Goal: Task Accomplishment & Management: Complete application form

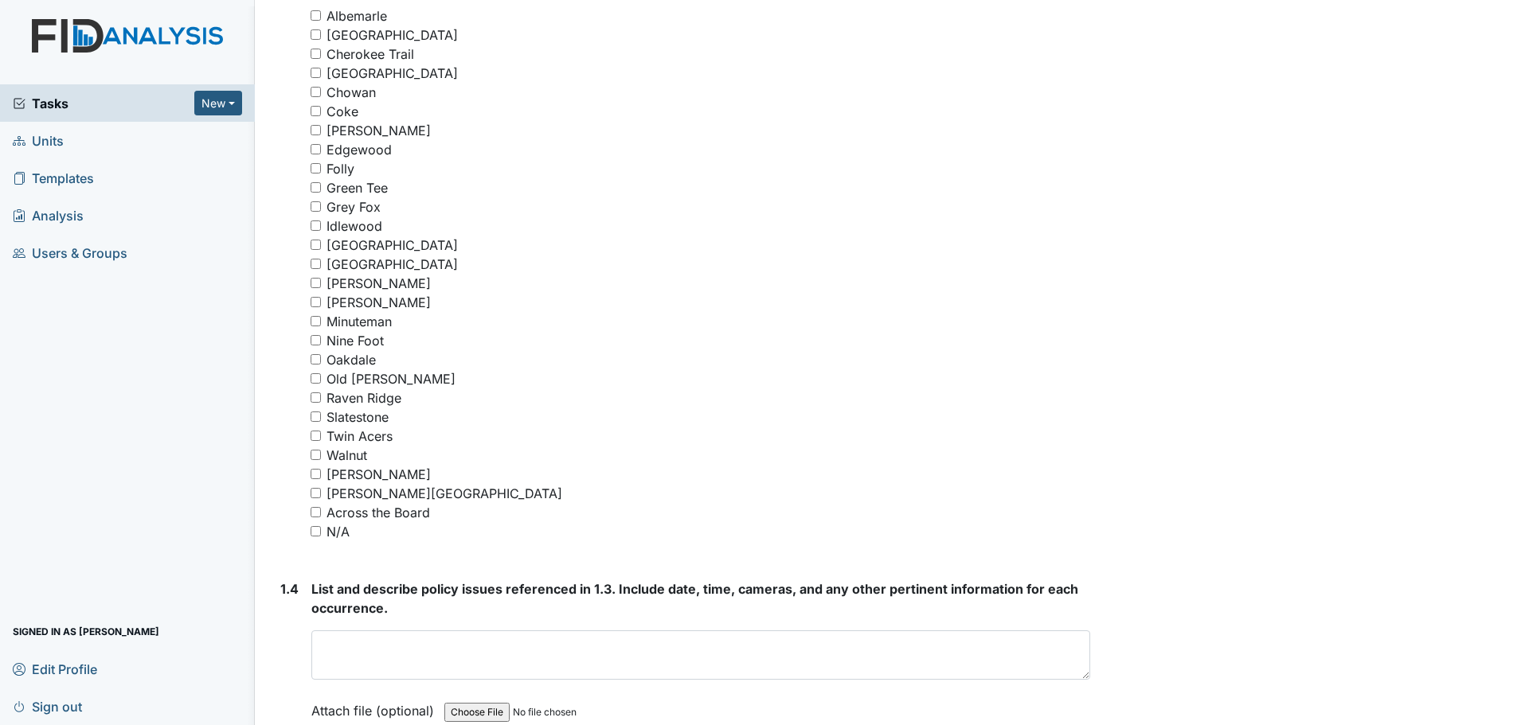
scroll to position [1195, 0]
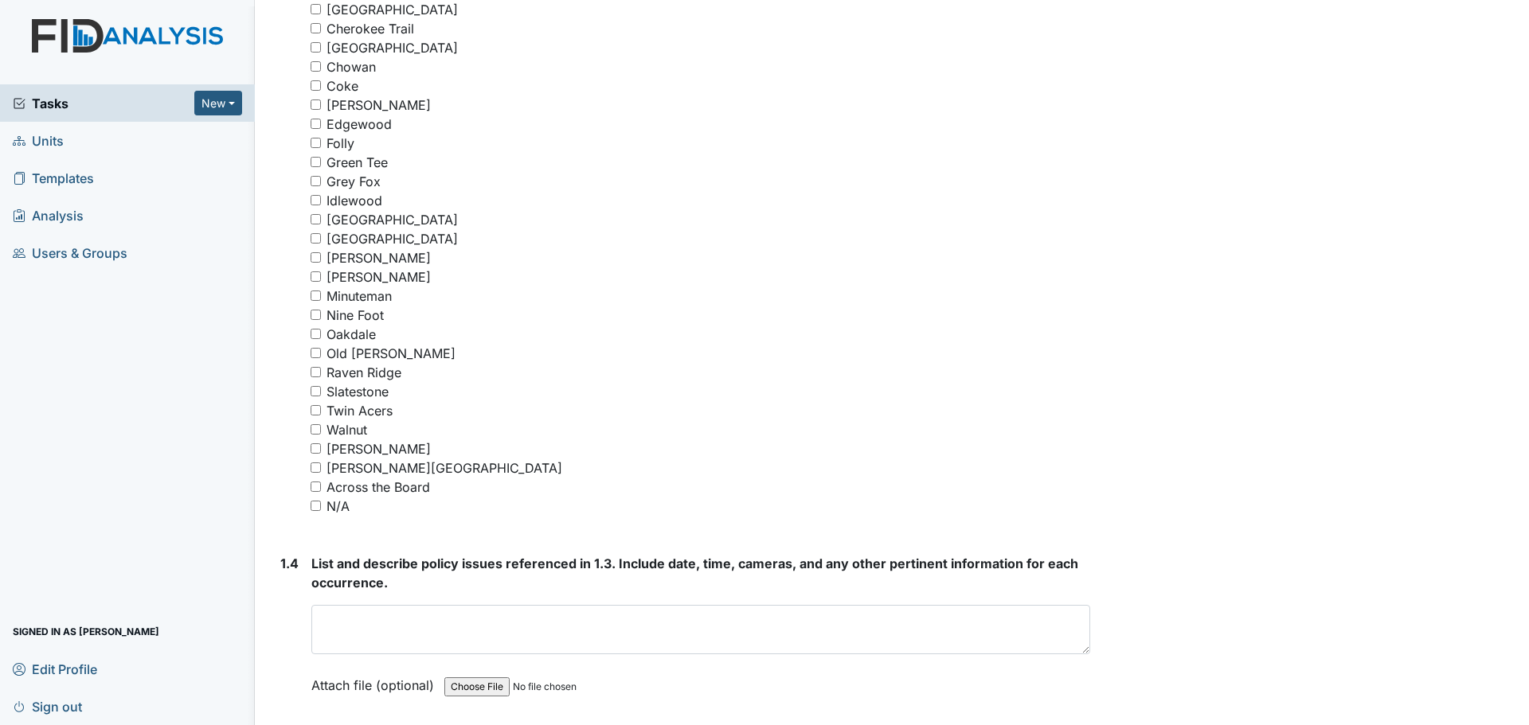
click at [323, 183] on div "Grey Fox" at bounding box center [701, 181] width 780 height 19
click at [315, 180] on input "Grey Fox" at bounding box center [316, 181] width 10 height 10
checkbox input "true"
click at [320, 298] on input "Minuteman" at bounding box center [316, 296] width 10 height 10
checkbox input "true"
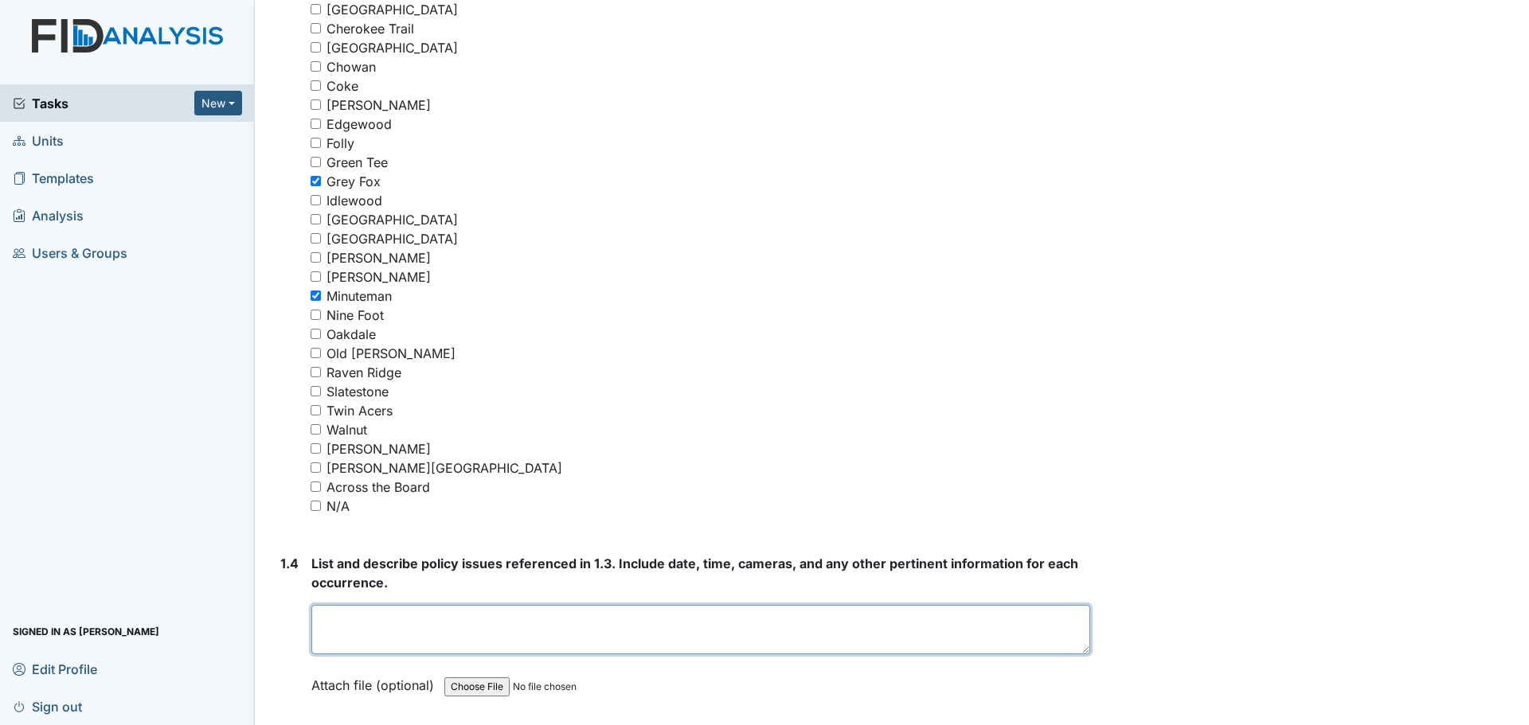
click at [475, 622] on textarea at bounding box center [700, 629] width 779 height 49
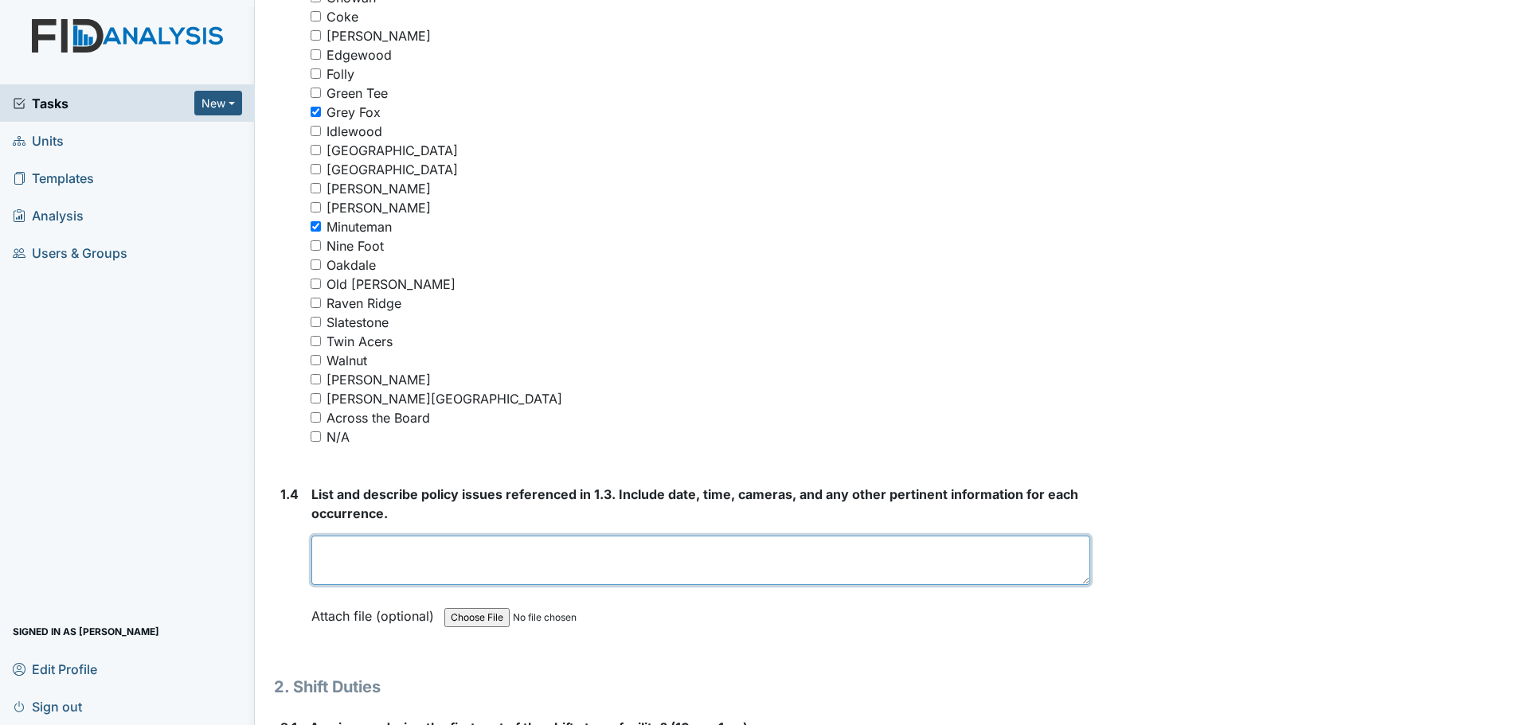
scroll to position [1274, 0]
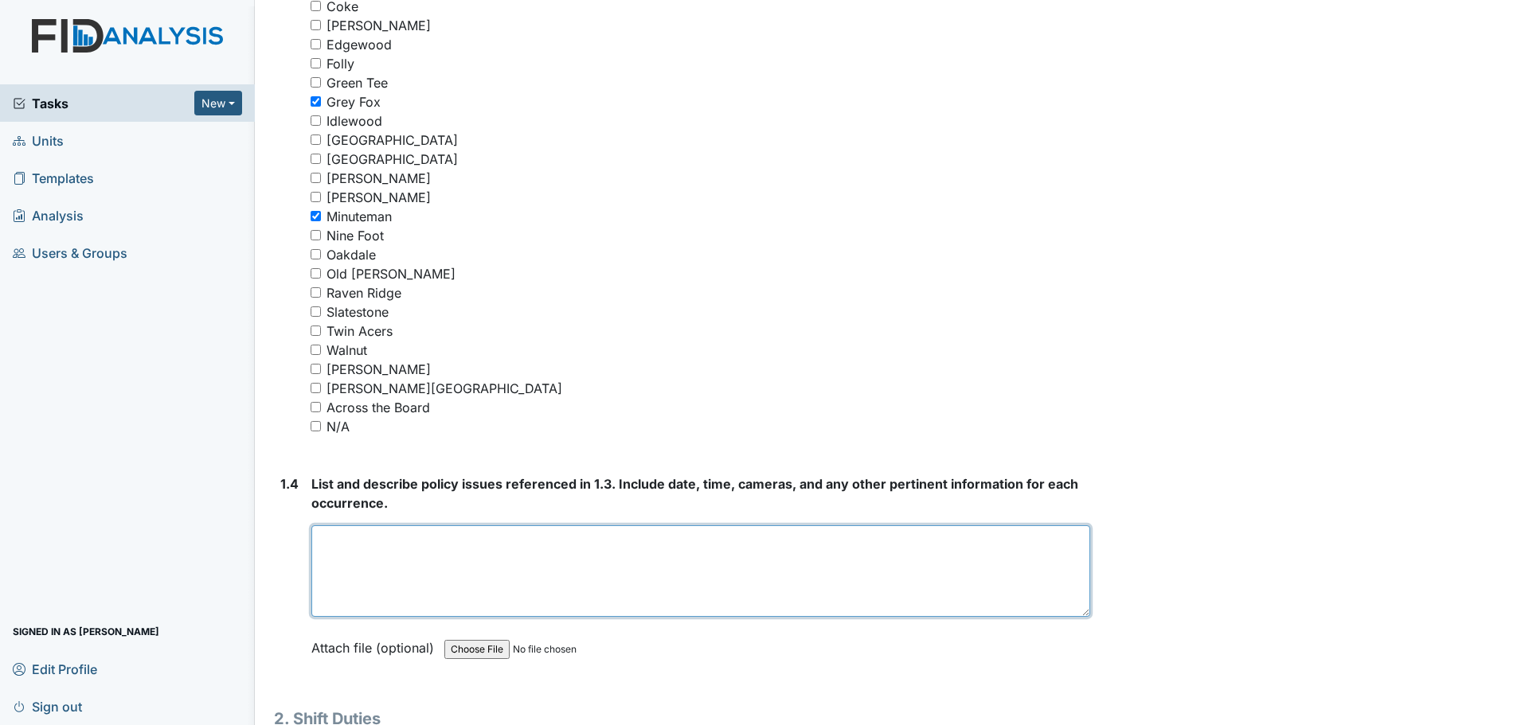
drag, startPoint x: 1074, startPoint y: 569, endPoint x: 1081, endPoint y: 612, distance: 44.3
click at [1081, 612] on textarea at bounding box center [700, 572] width 779 height 92
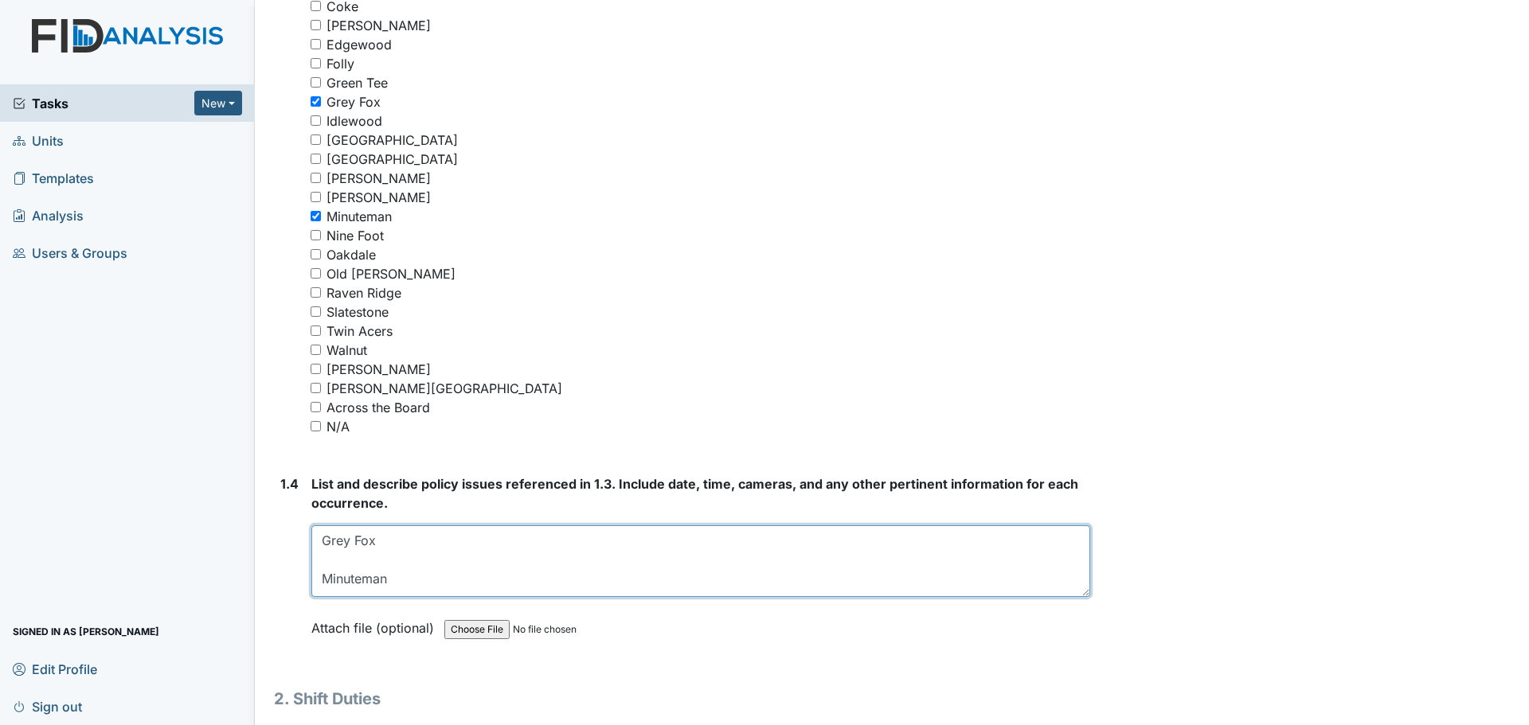
drag, startPoint x: 1075, startPoint y: 615, endPoint x: 1078, endPoint y: 593, distance: 21.7
click at [1078, 593] on textarea "Grey Fox Minuteman" at bounding box center [700, 562] width 779 height 72
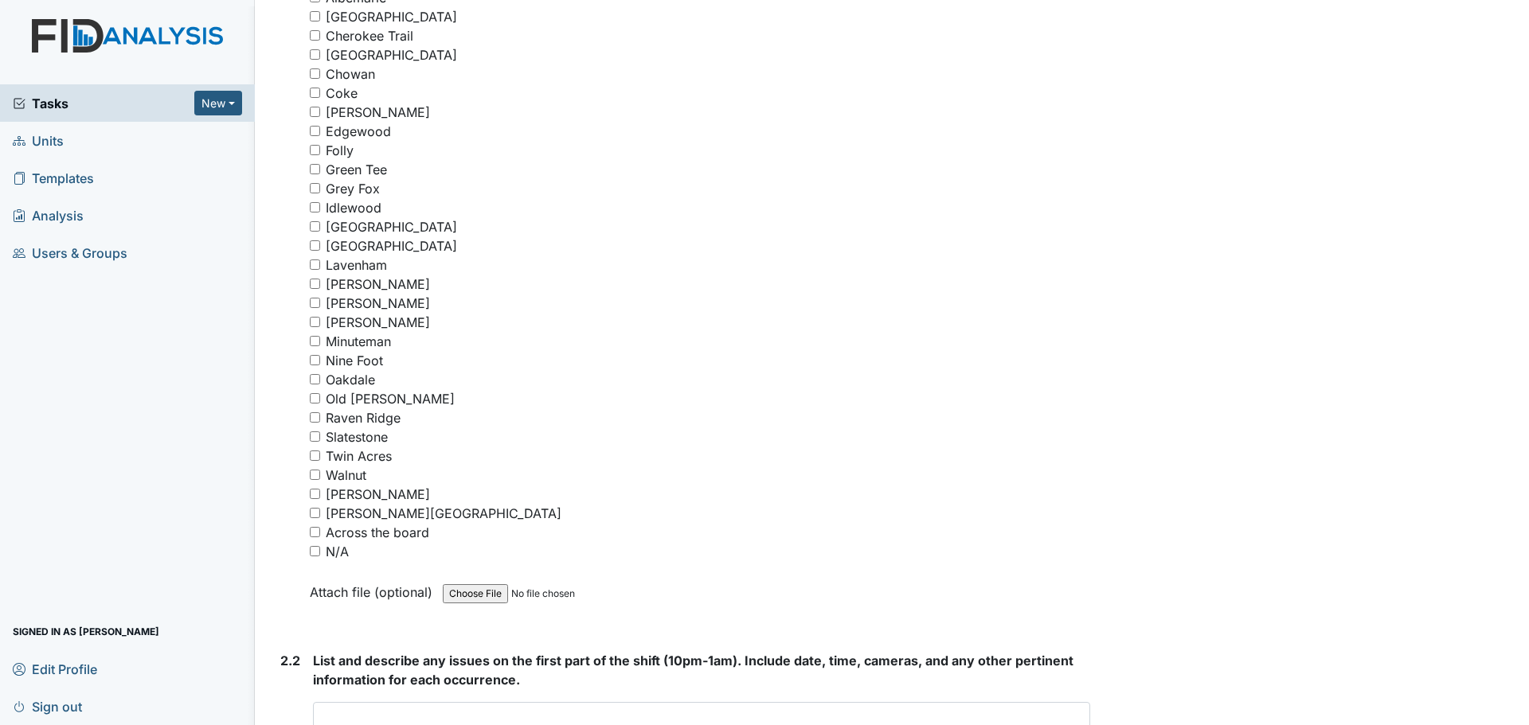
scroll to position [2230, 0]
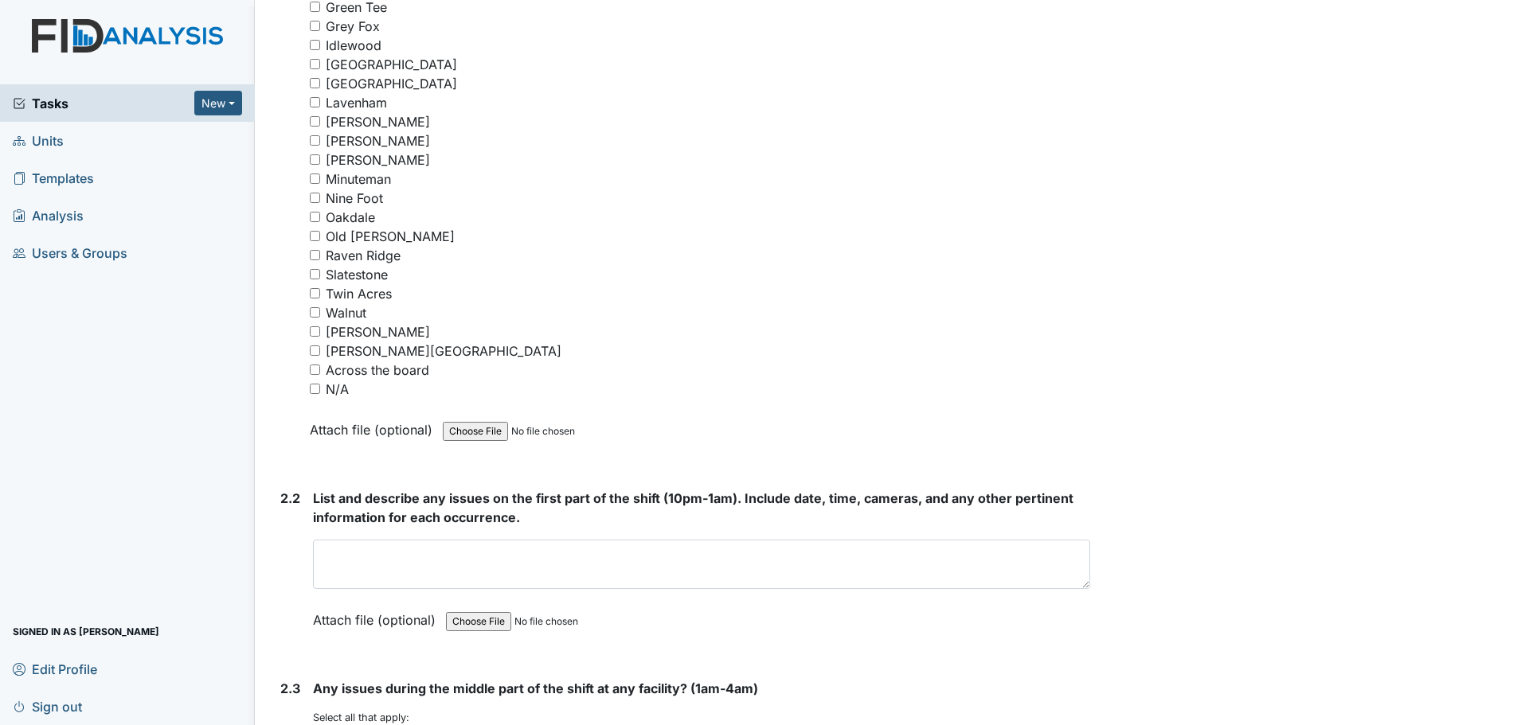
type textarea "Grey Fox Minuteman"
click at [313, 390] on input "N/A" at bounding box center [315, 389] width 10 height 10
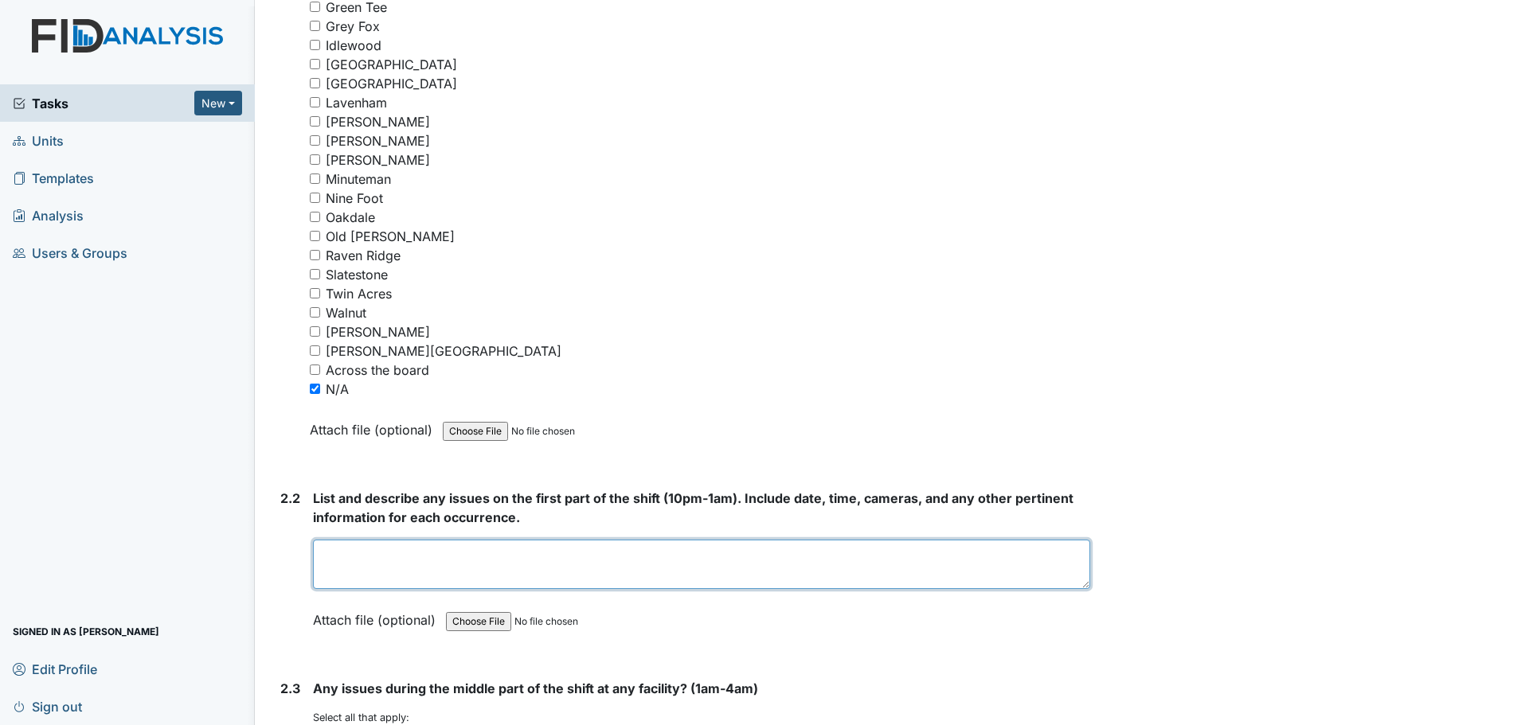
click at [588, 563] on textarea at bounding box center [701, 564] width 777 height 49
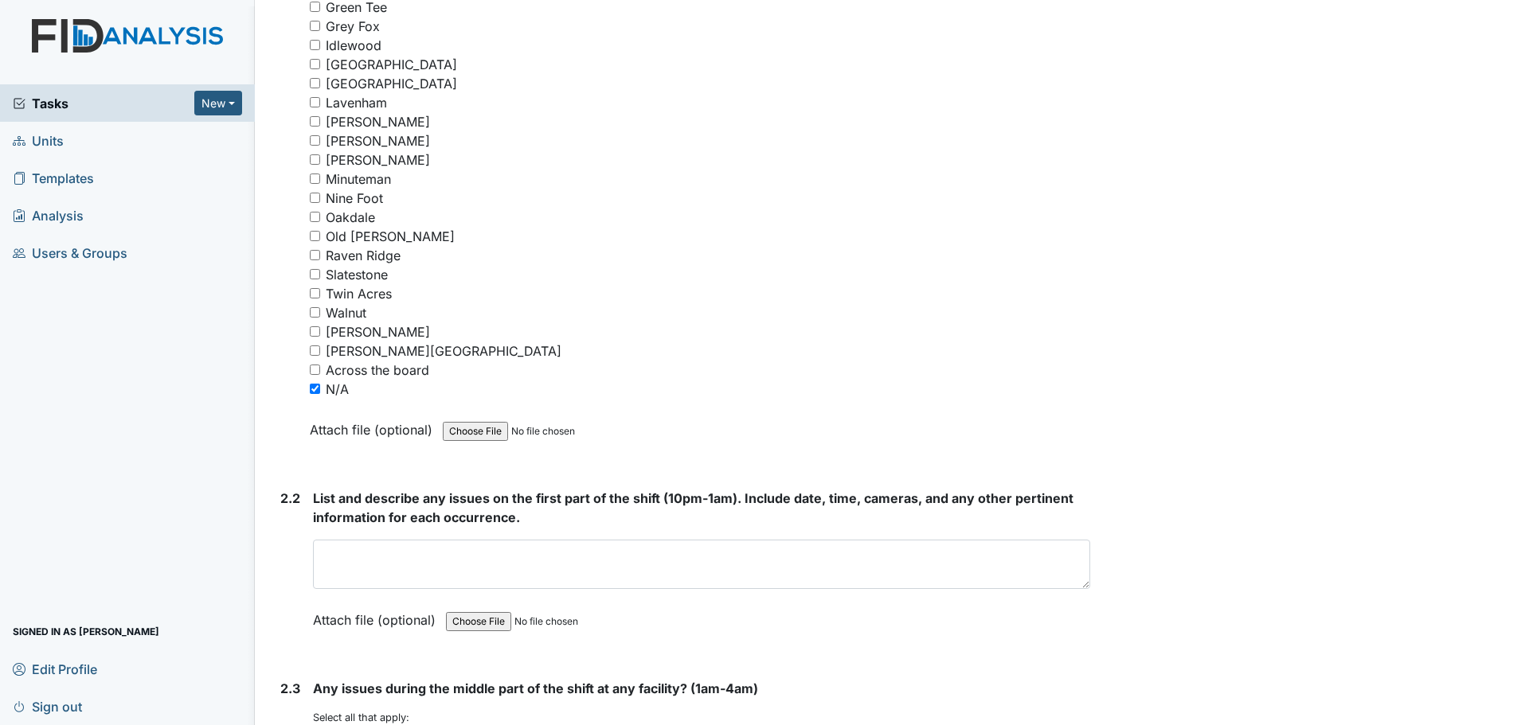
click at [313, 389] on input "N/A" at bounding box center [315, 389] width 10 height 10
checkbox input "false"
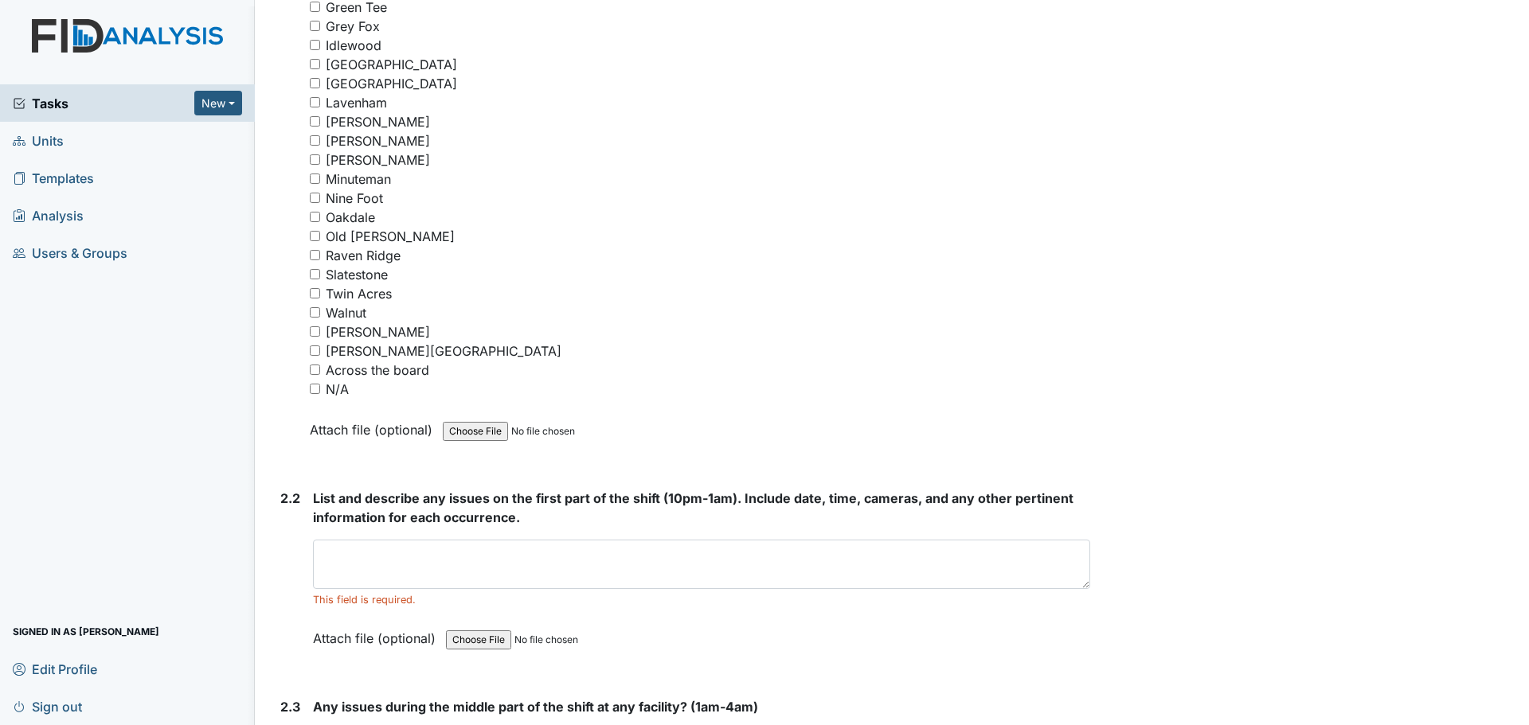
click at [314, 29] on input "Grey Fox" at bounding box center [315, 26] width 10 height 10
checkbox input "true"
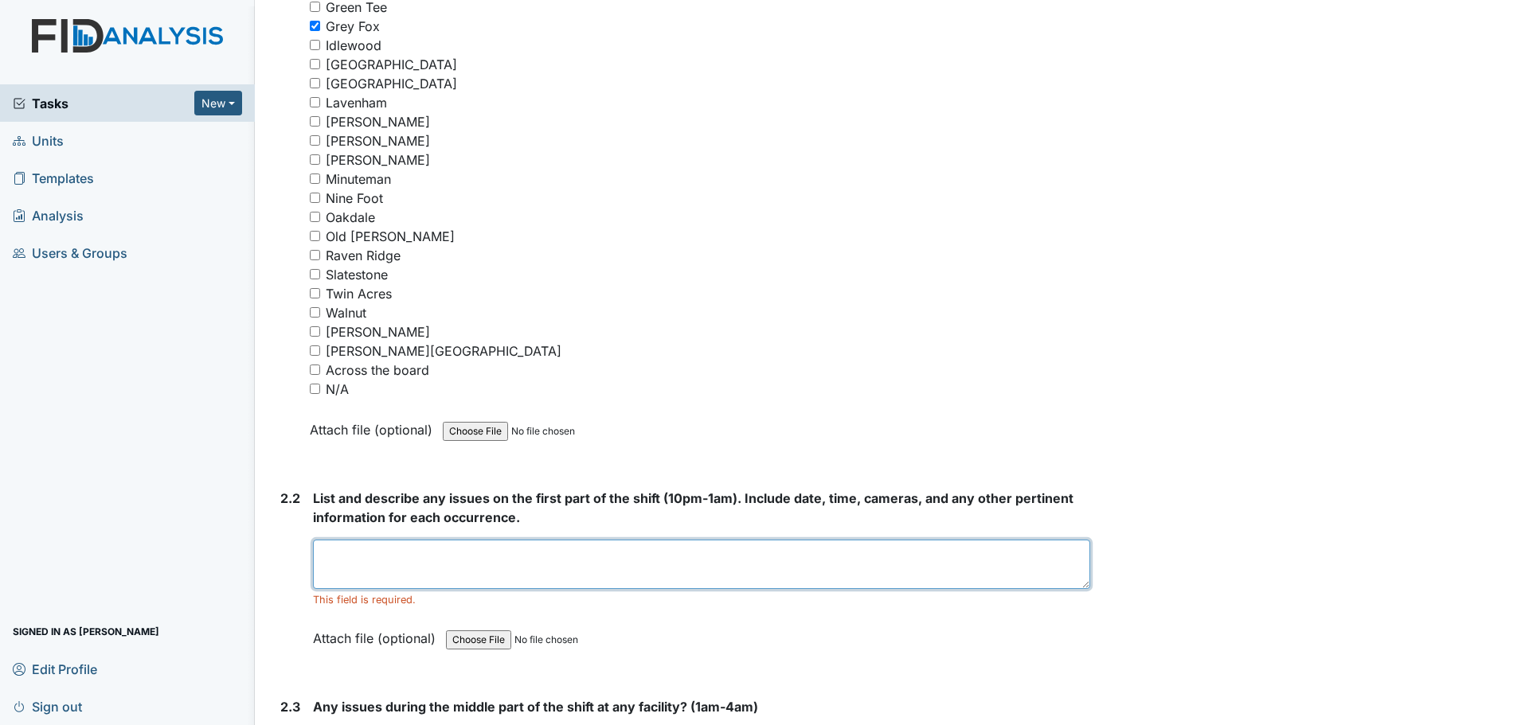
click at [505, 567] on textarea at bounding box center [701, 564] width 777 height 49
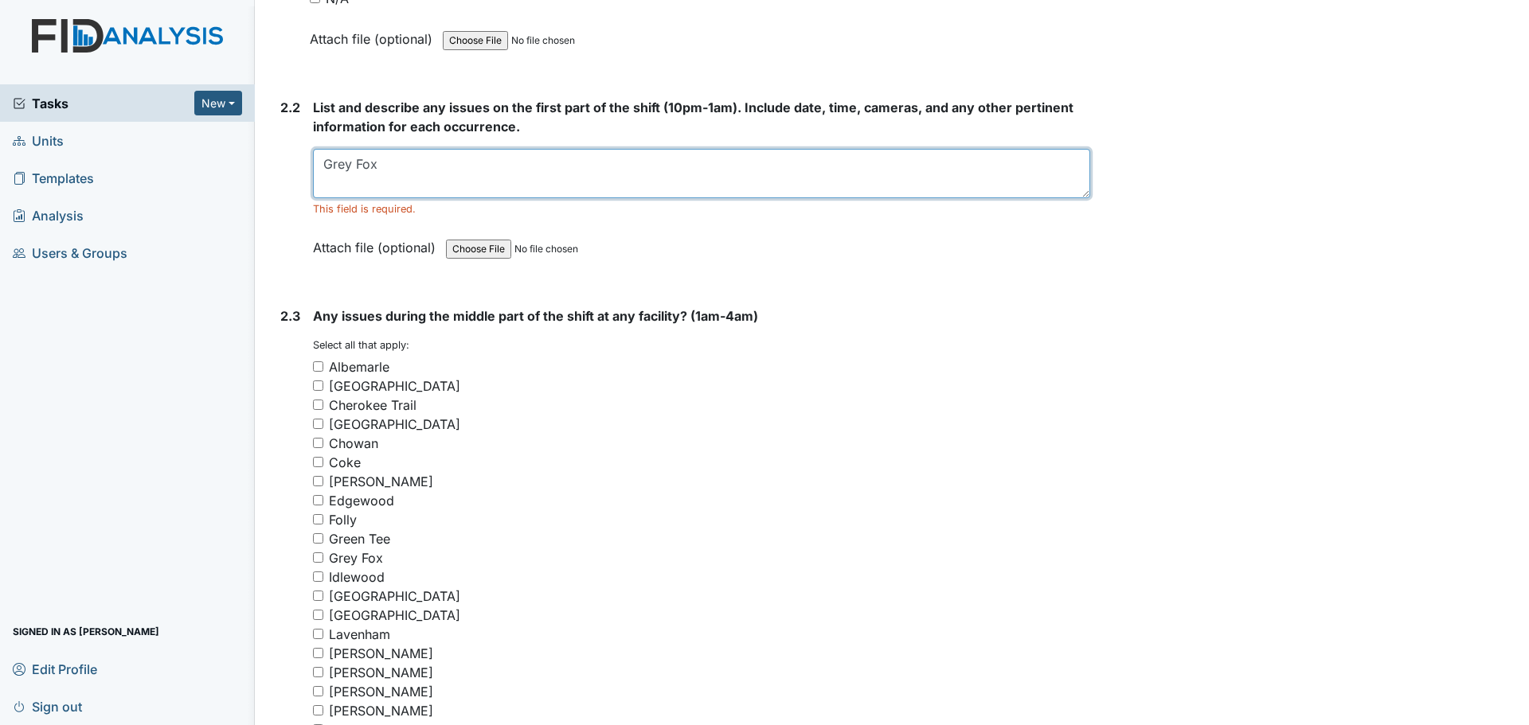
scroll to position [2628, 0]
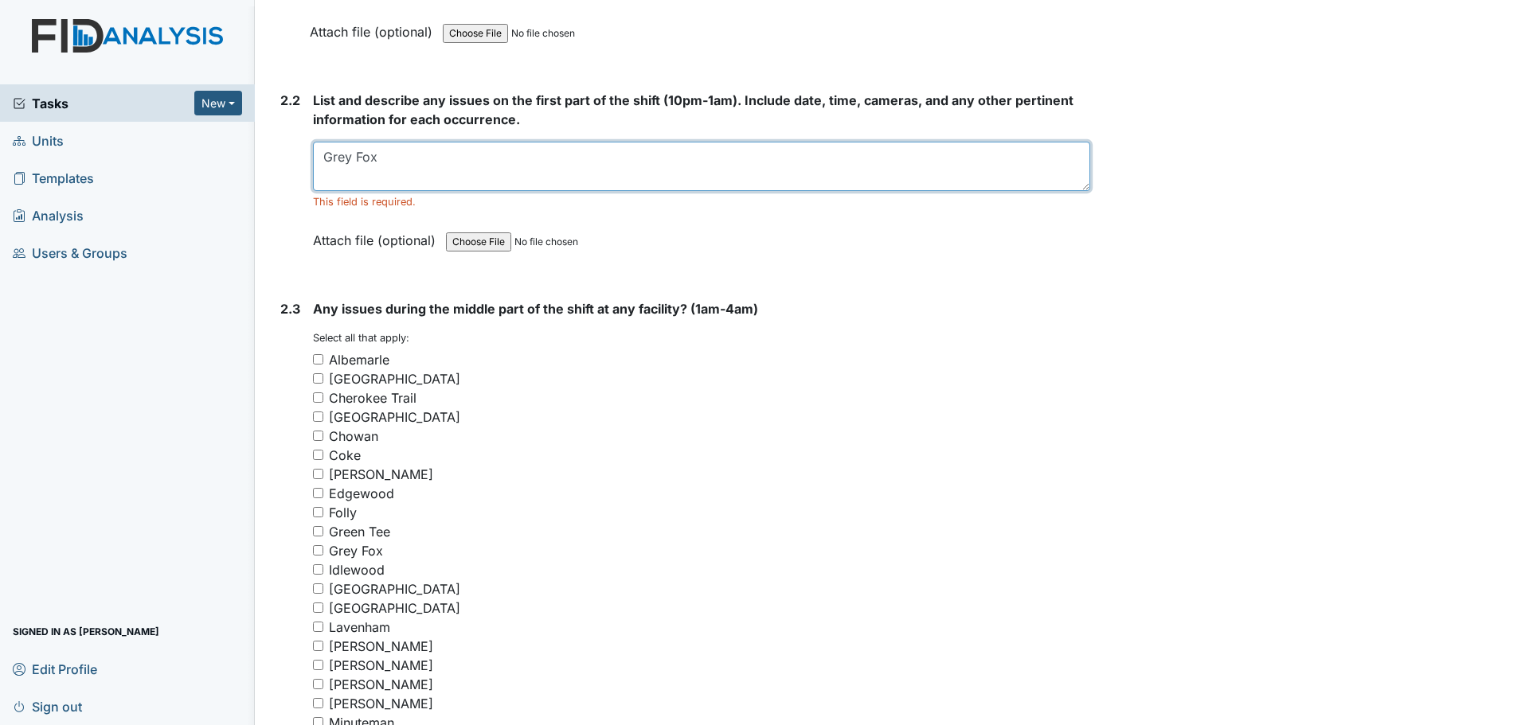
type textarea "Grey Fox"
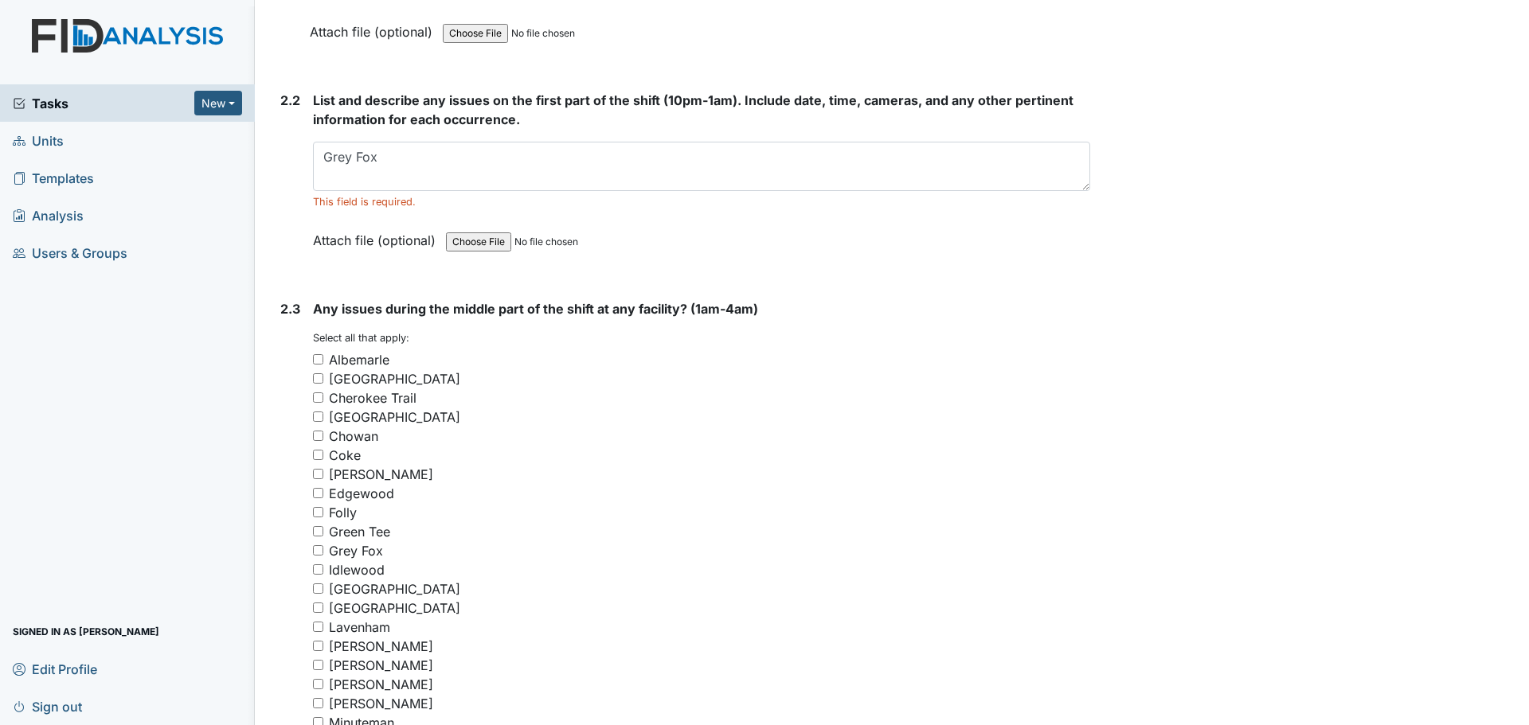
click at [320, 550] on input "Grey Fox" at bounding box center [318, 551] width 10 height 10
checkbox input "true"
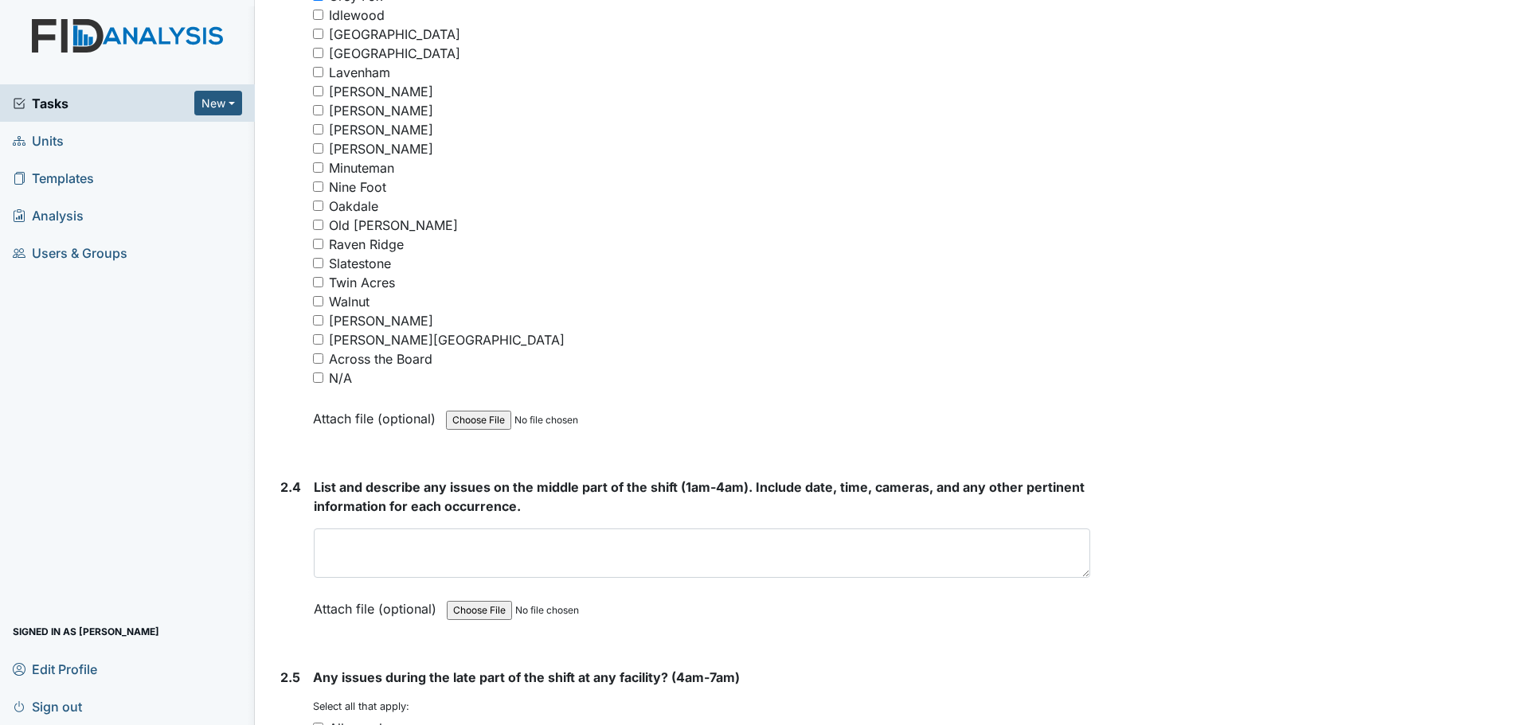
scroll to position [3185, 0]
click at [319, 166] on input "Minuteman" at bounding box center [318, 165] width 10 height 10
checkbox input "true"
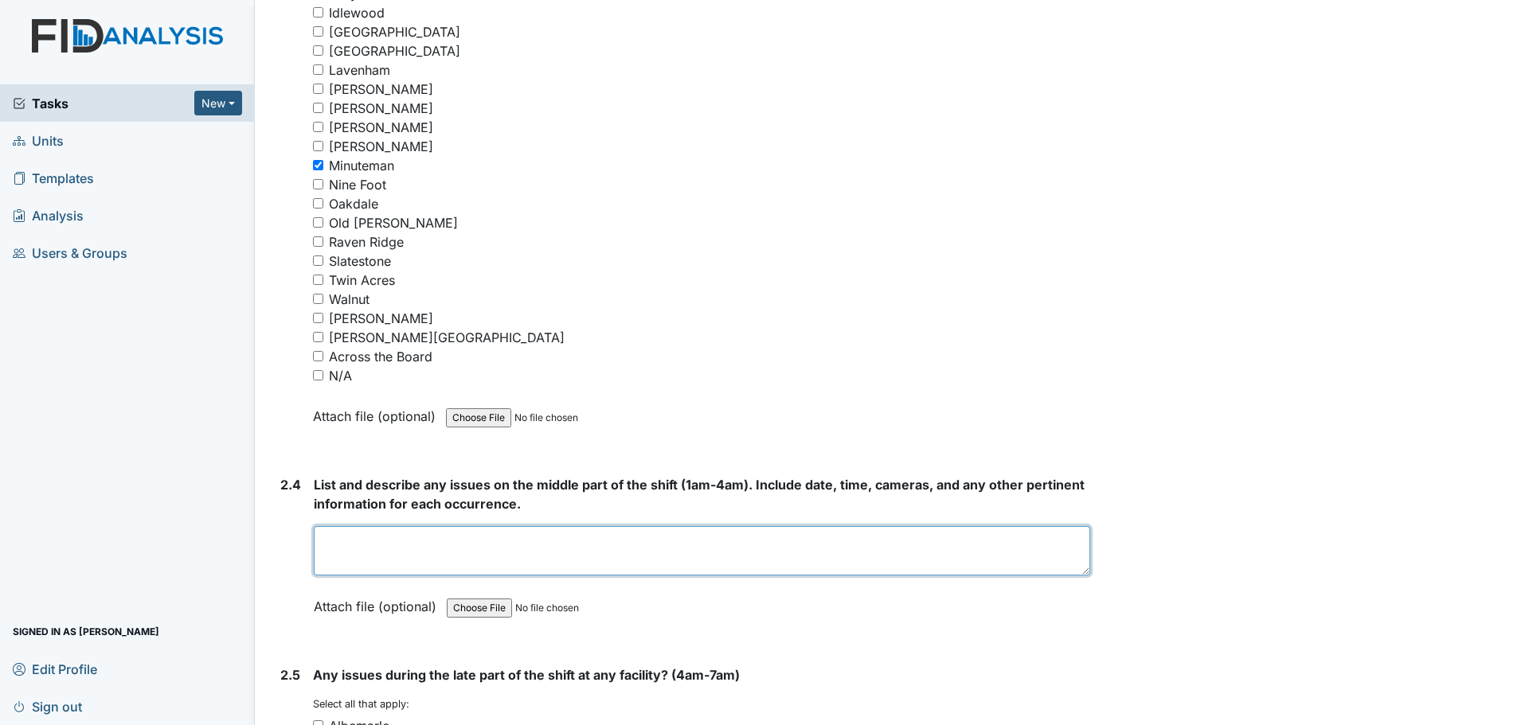
click at [678, 547] on textarea at bounding box center [702, 550] width 776 height 49
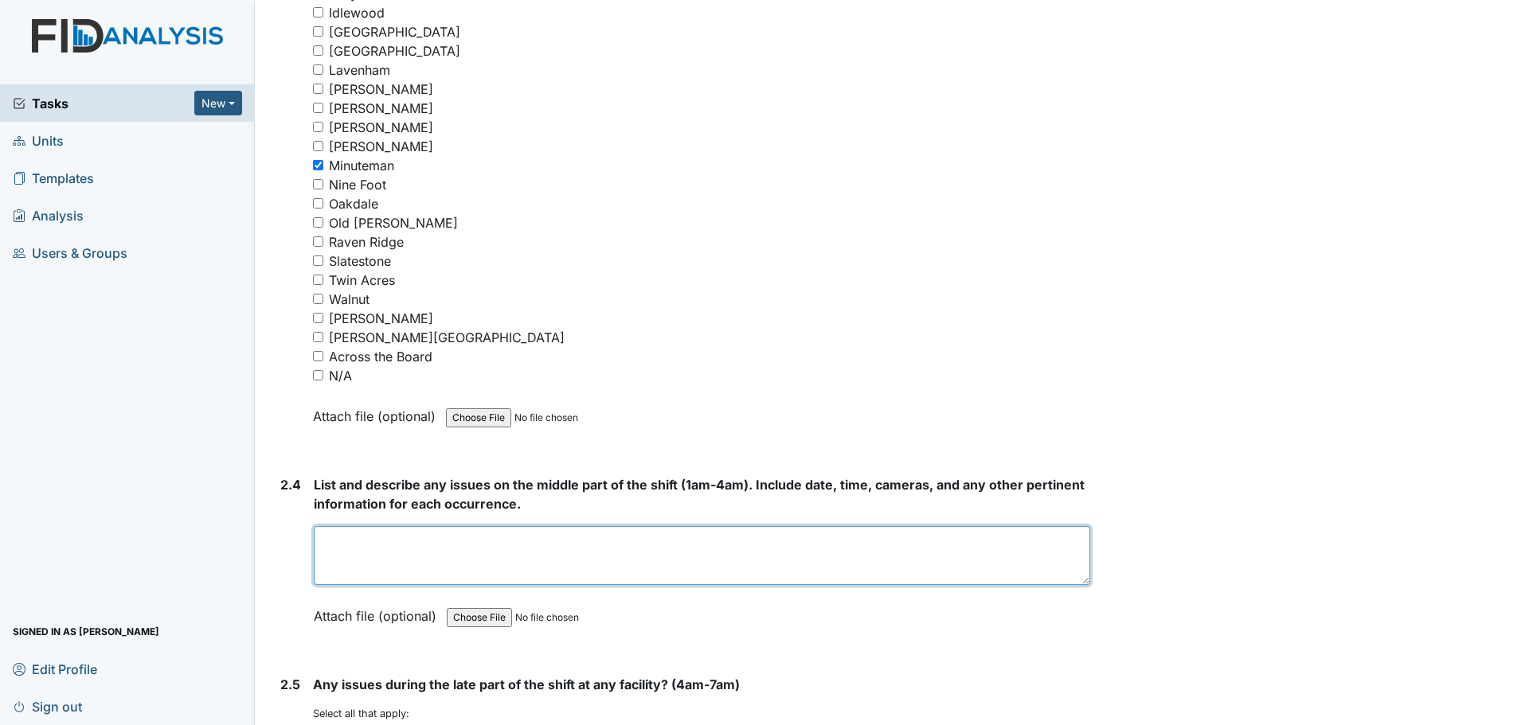
drag, startPoint x: 1078, startPoint y: 570, endPoint x: 1077, endPoint y: 582, distance: 12.1
click at [1077, 582] on textarea at bounding box center [702, 555] width 776 height 59
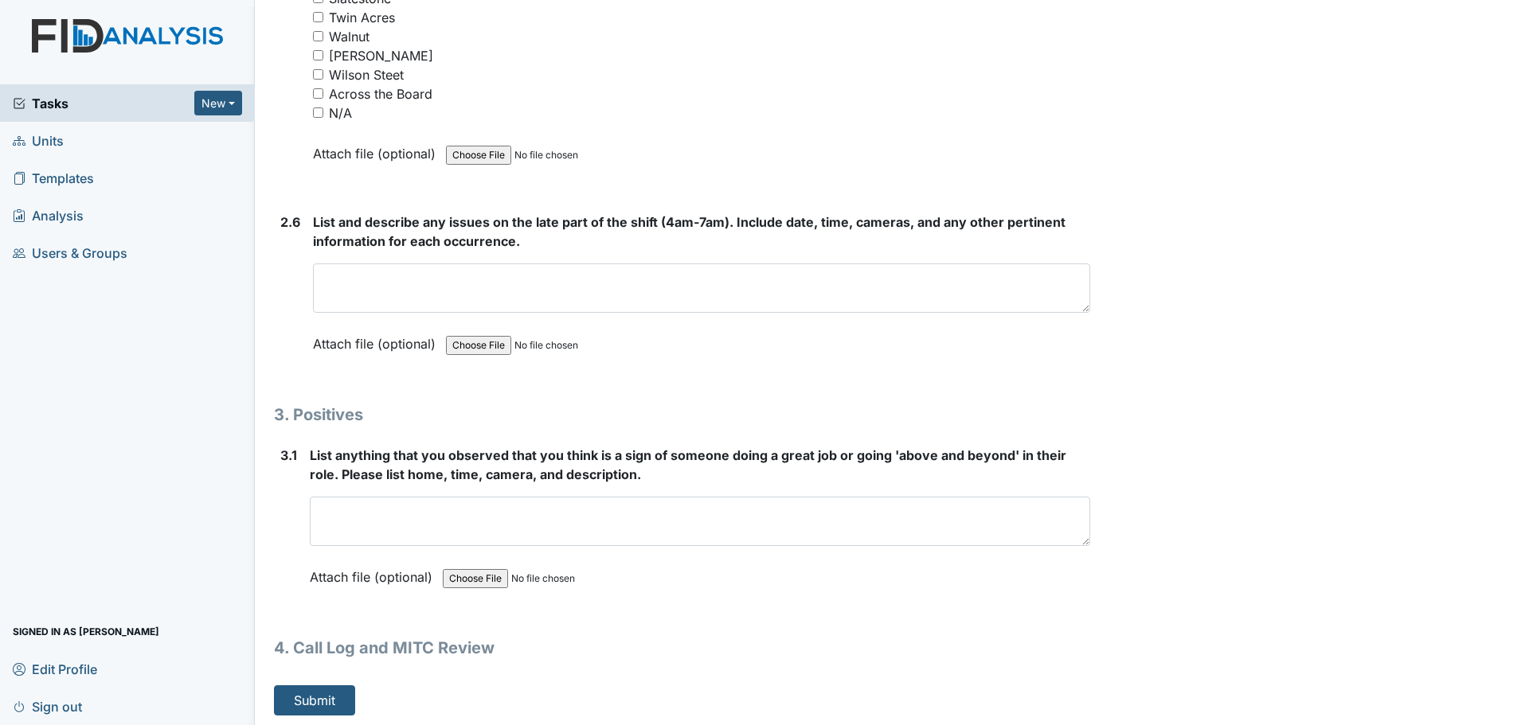
scroll to position [4387, 0]
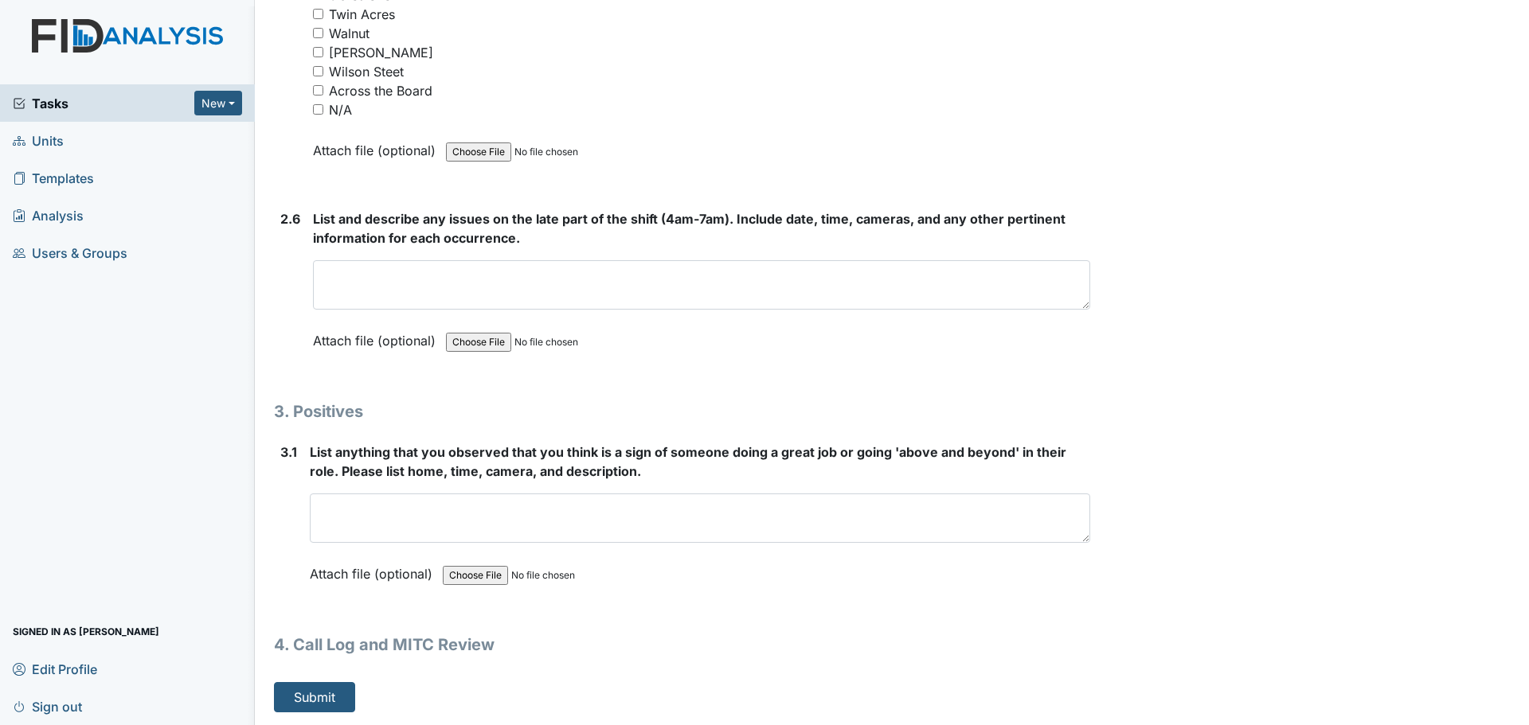
type textarea "Grey Fox Minuteman"
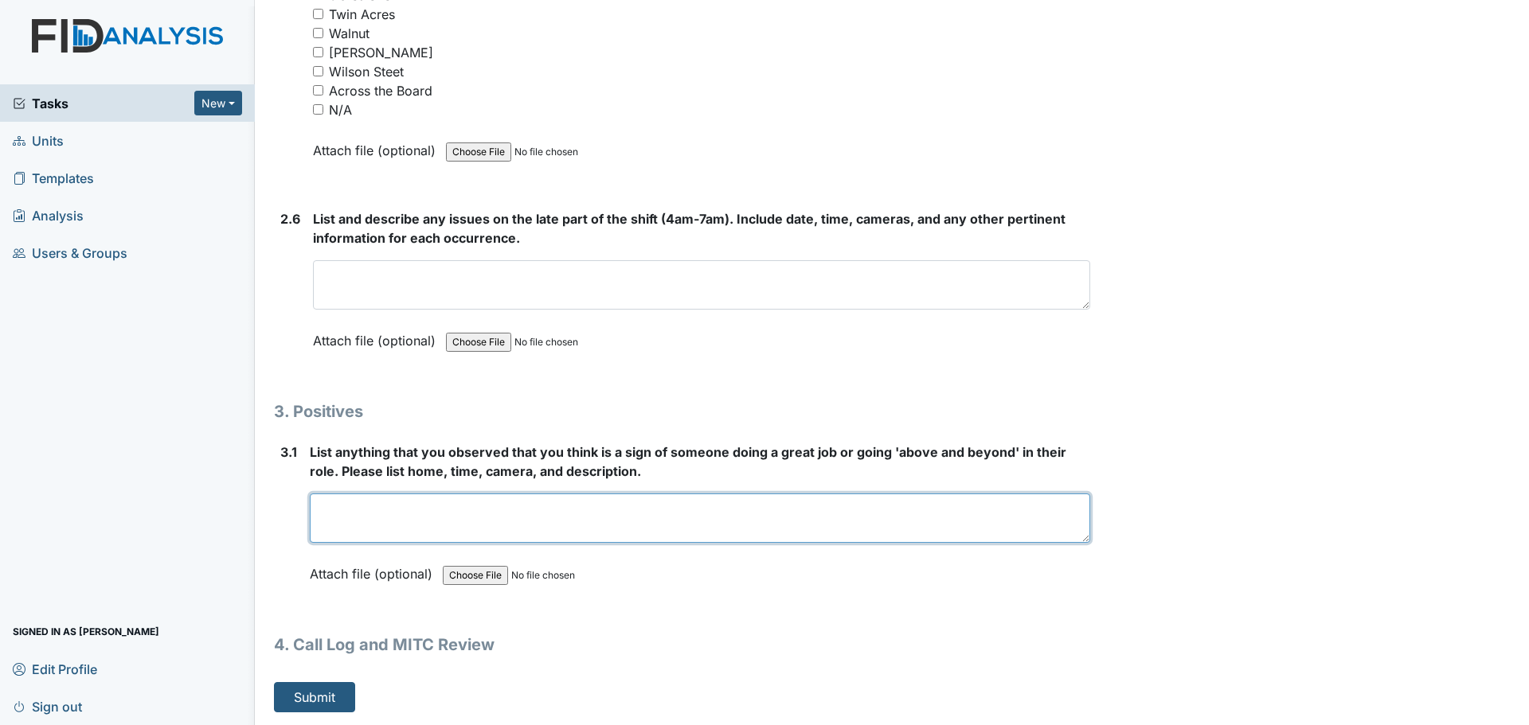
drag, startPoint x: 1081, startPoint y: 537, endPoint x: 1076, endPoint y: 543, distance: 8.5
click at [1076, 543] on textarea at bounding box center [700, 518] width 780 height 49
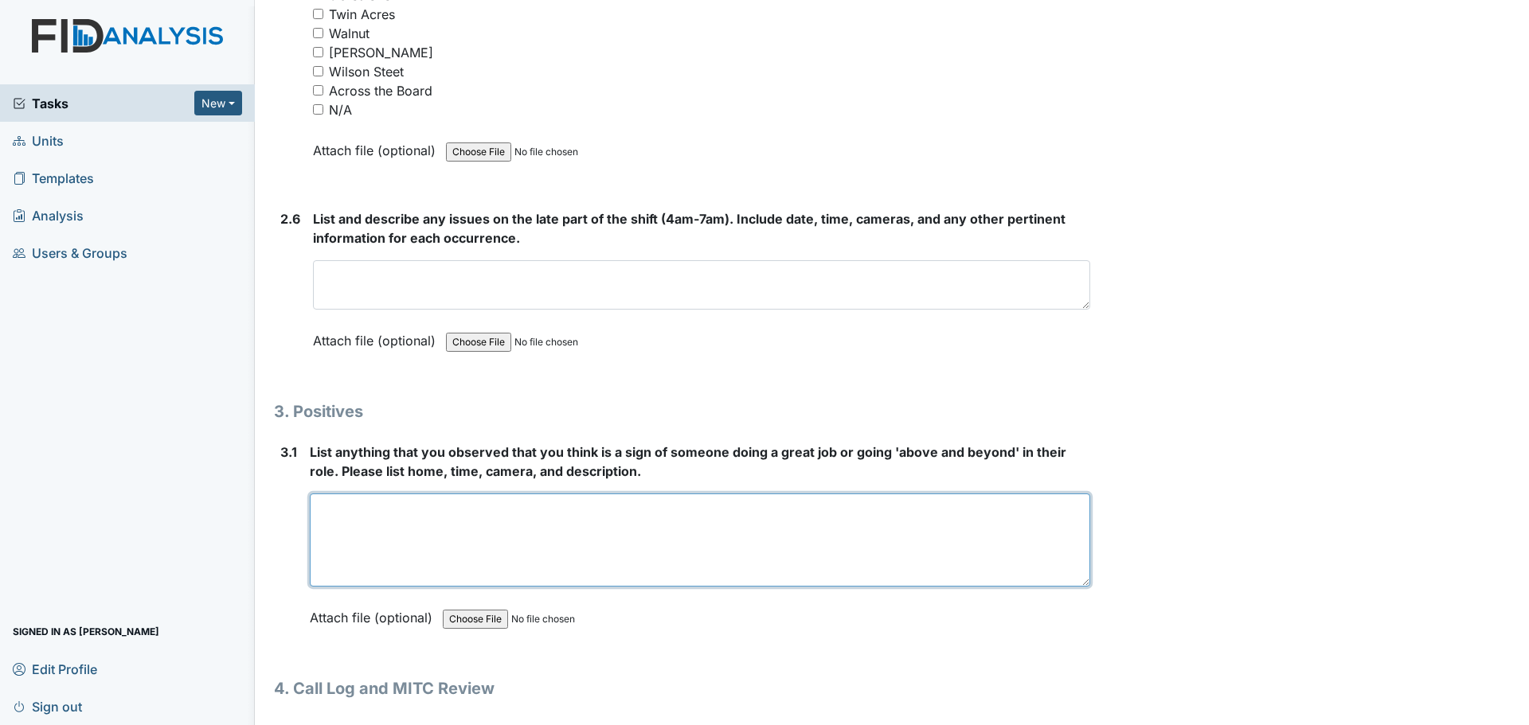
drag, startPoint x: 1073, startPoint y: 541, endPoint x: 1076, endPoint y: 734, distance: 193.5
click at [1076, 725] on html "Tasks New Form Inspection Document Bundle Units Templates Analysis Users & Grou…" at bounding box center [764, 362] width 1529 height 725
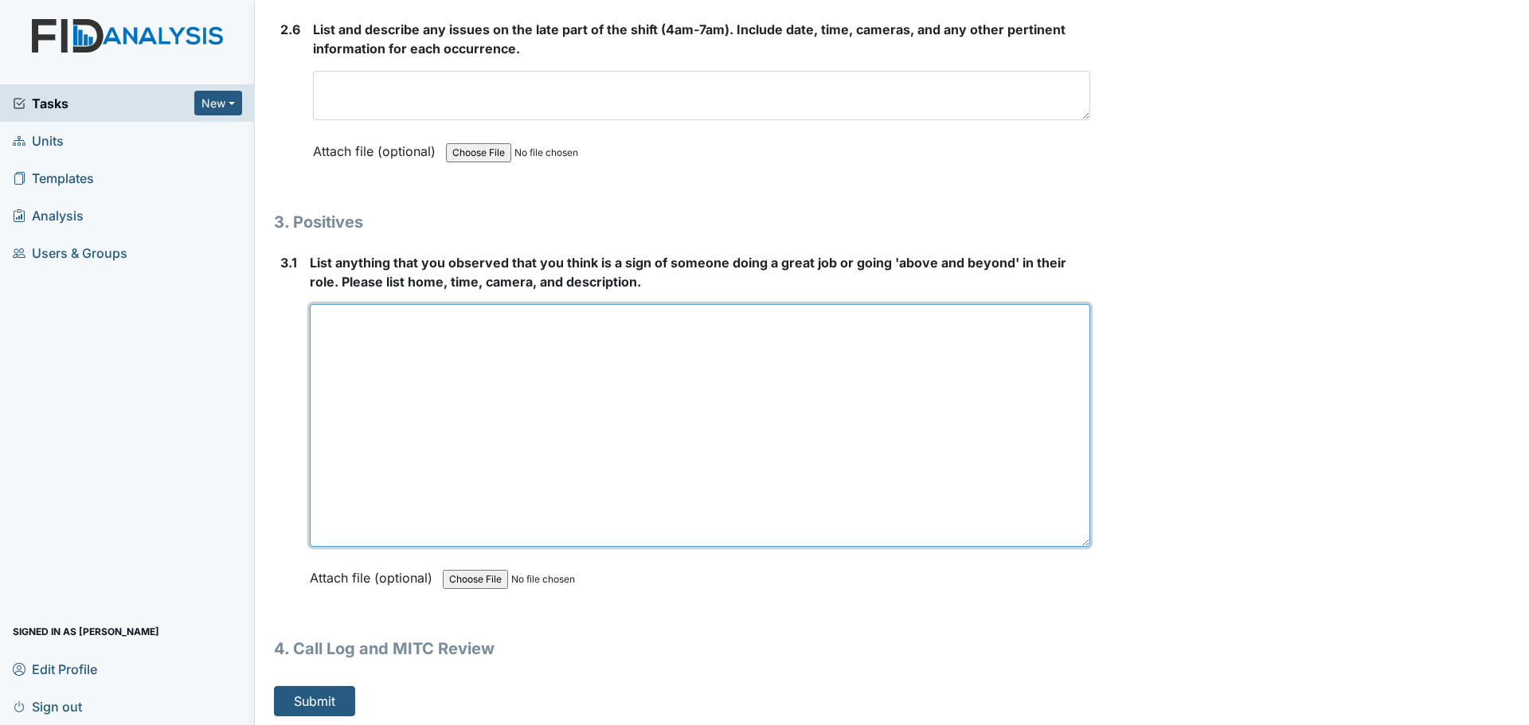
scroll to position [4581, 0]
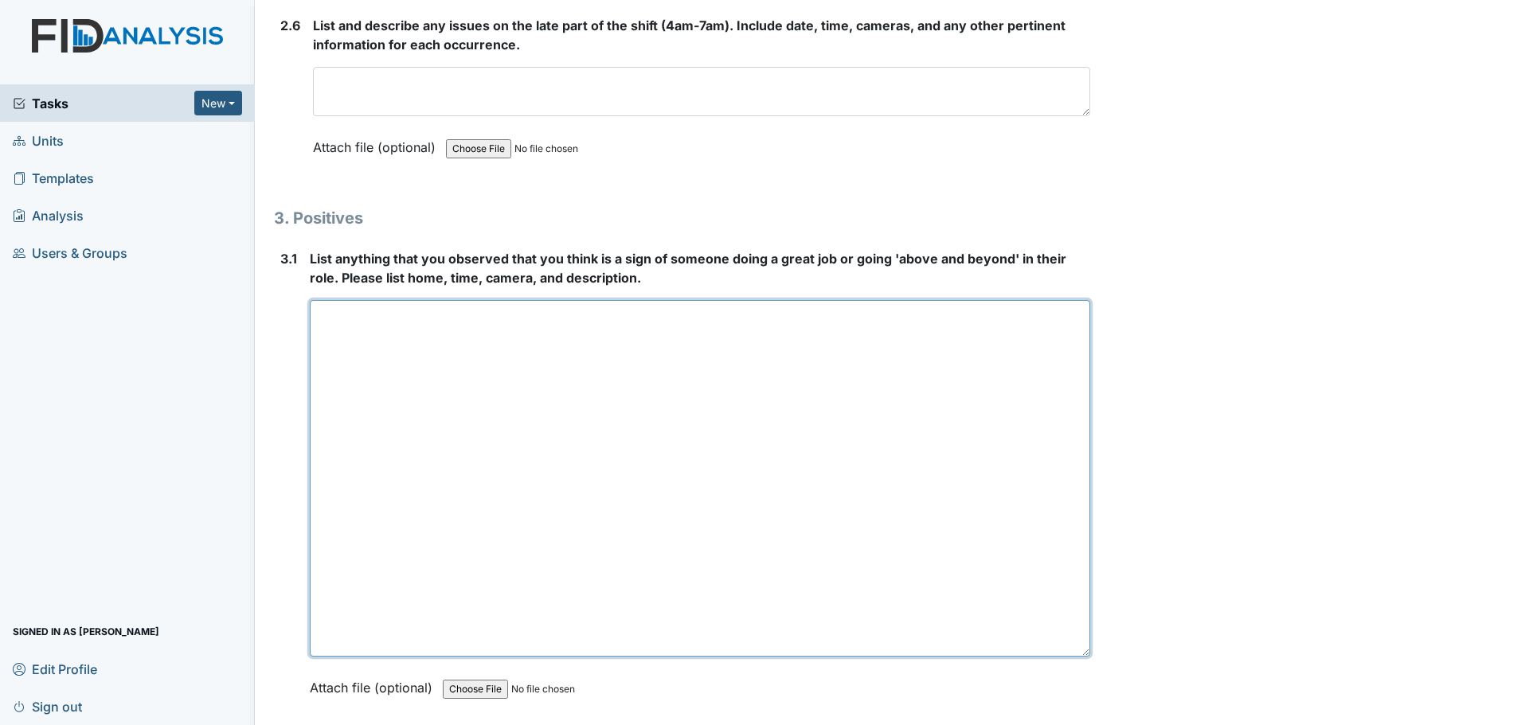
drag, startPoint x: 1076, startPoint y: 542, endPoint x: 1082, endPoint y: 763, distance: 221.5
click at [1082, 725] on html "Tasks New Form Inspection Document Bundle Units Templates Analysis Users & Grou…" at bounding box center [764, 362] width 1529 height 725
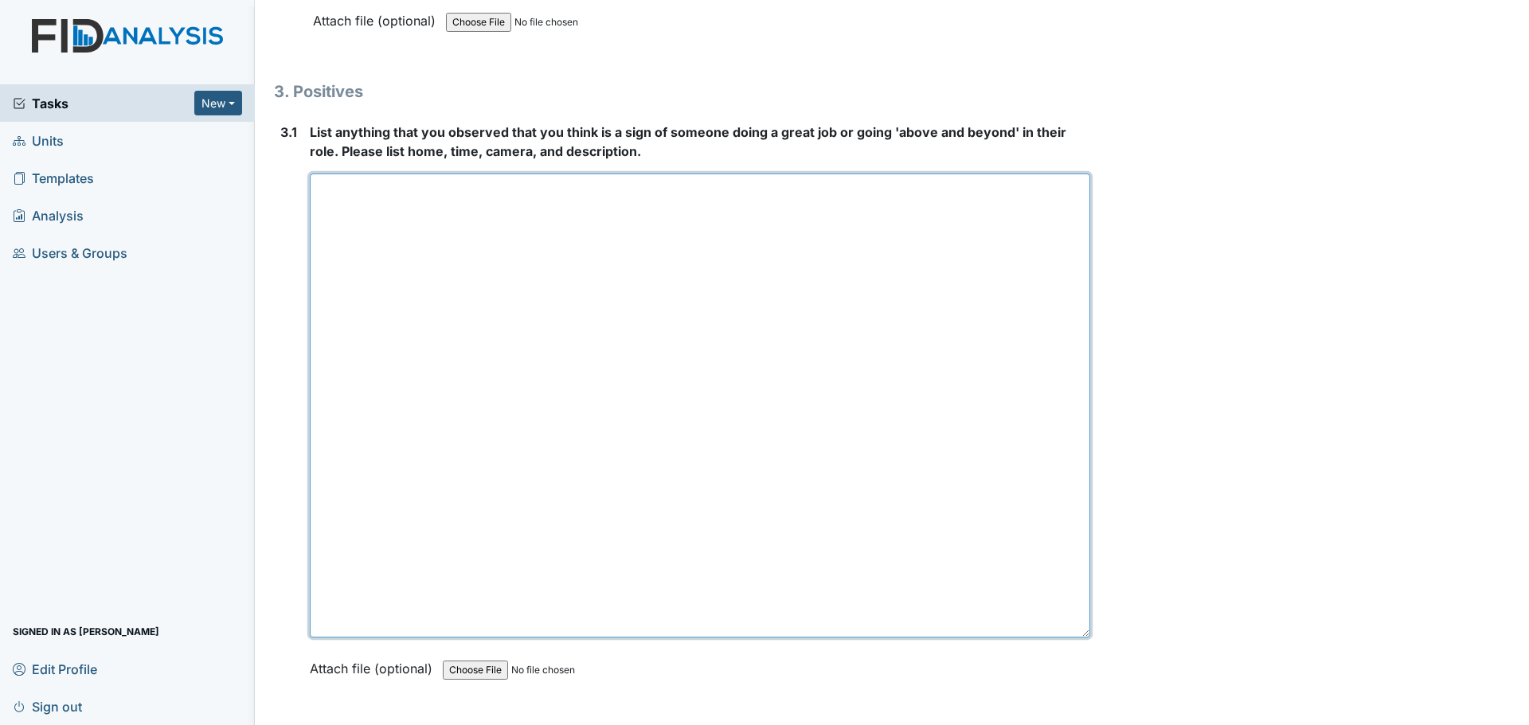
scroll to position [4802, 0]
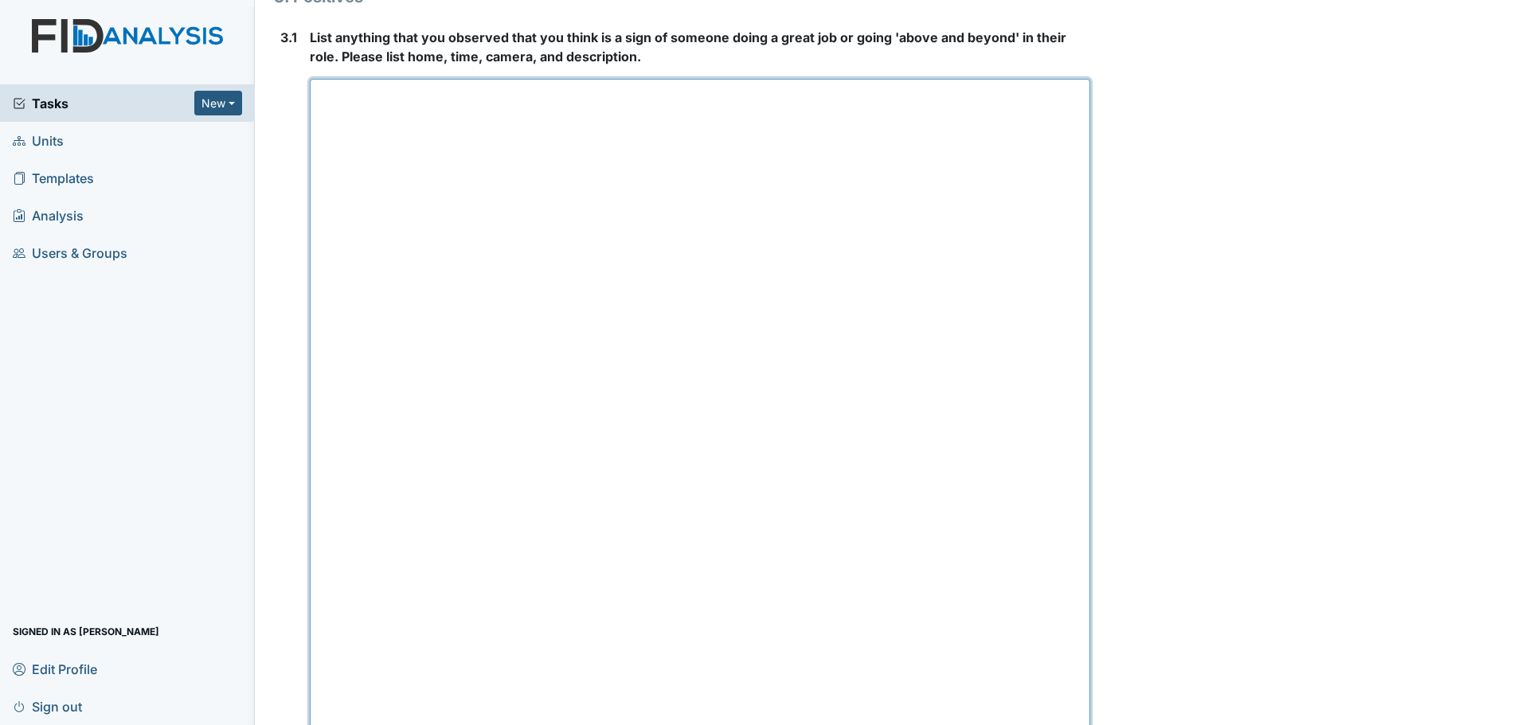
drag, startPoint x: 1075, startPoint y: 541, endPoint x: 1105, endPoint y: 763, distance: 224.2
click at [1105, 725] on html "Tasks New Form Inspection Document Bundle Units Templates Analysis Users & Grou…" at bounding box center [764, 362] width 1529 height 725
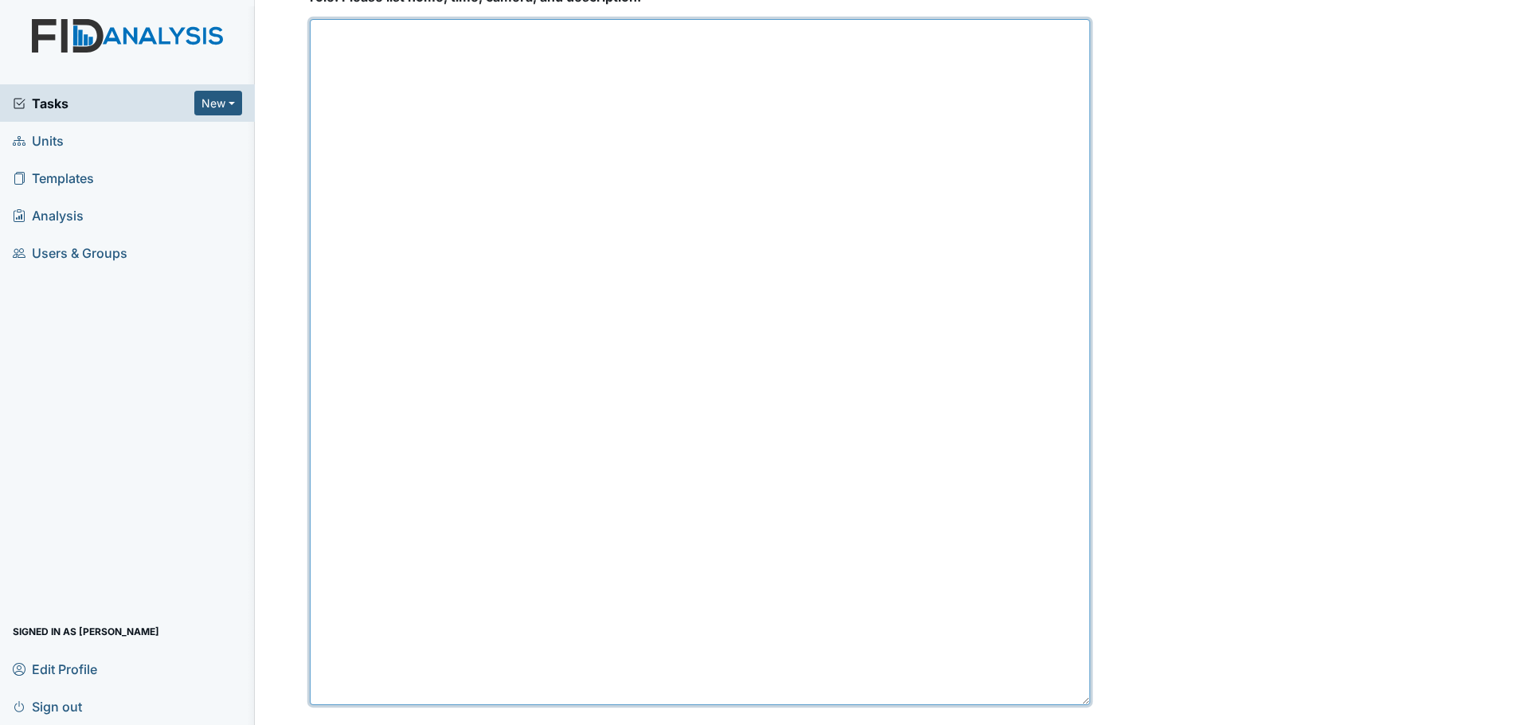
scroll to position [4961, 0]
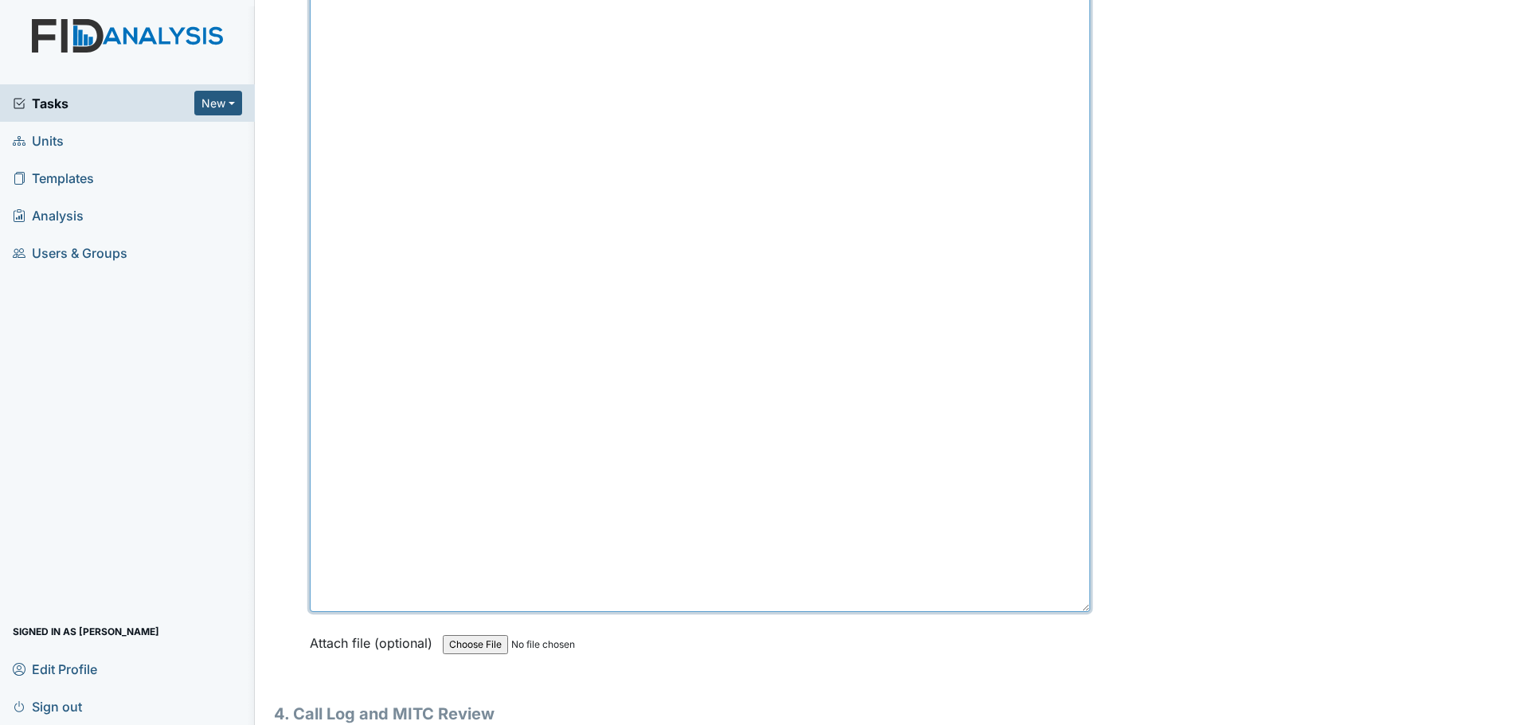
drag, startPoint x: 1077, startPoint y: 604, endPoint x: 1093, endPoint y: 691, distance: 89.0
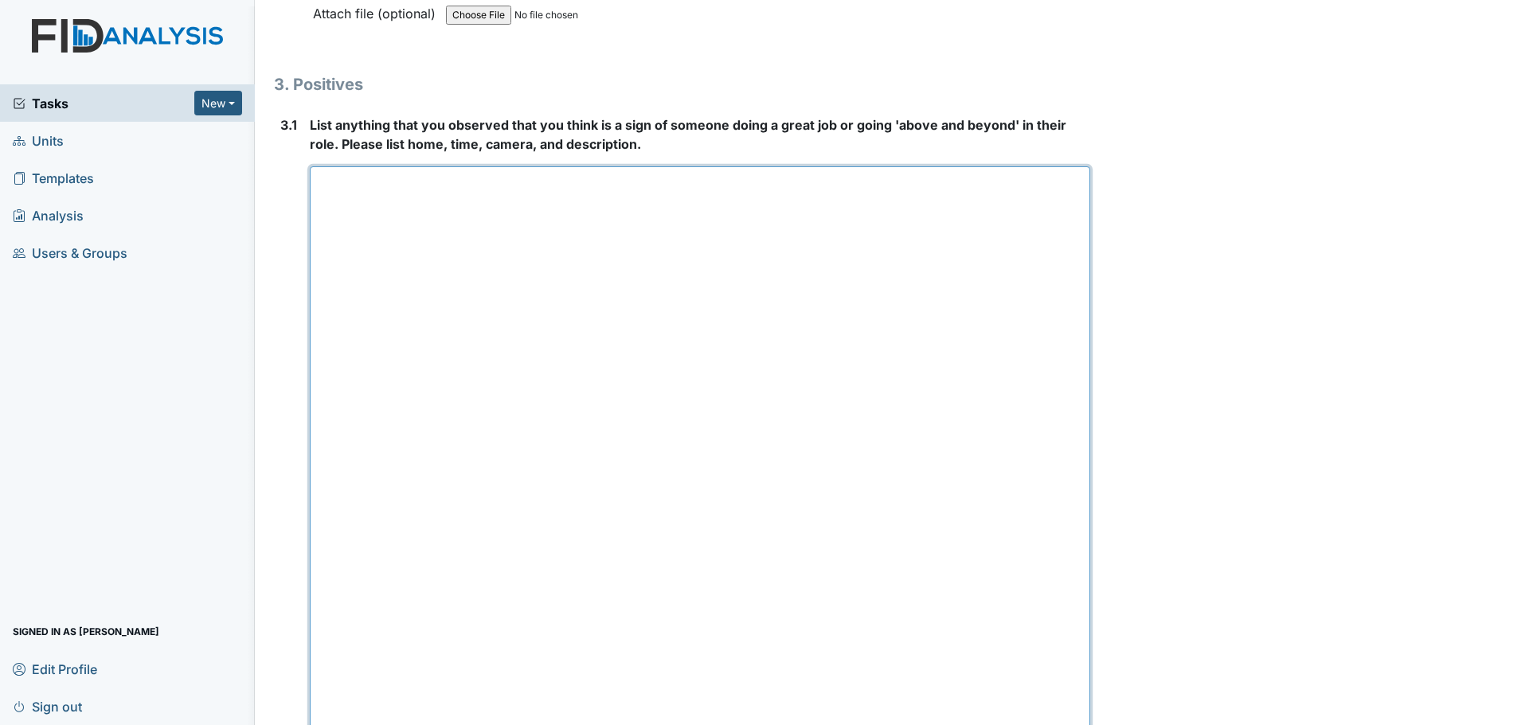
scroll to position [4643, 0]
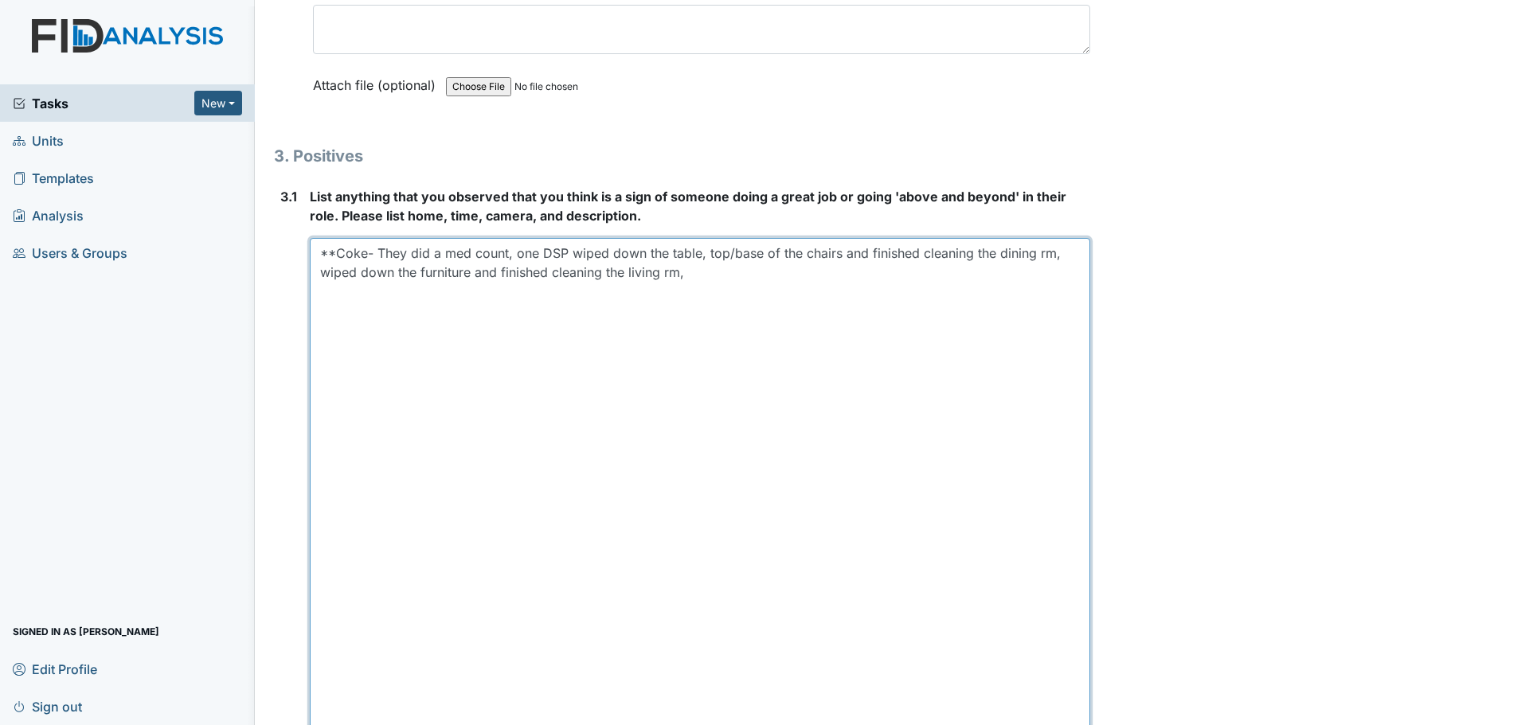
click at [714, 276] on textarea "**Coke- They did a med count, one DSP wiped down the table, top/base of the cha…" at bounding box center [700, 627] width 780 height 778
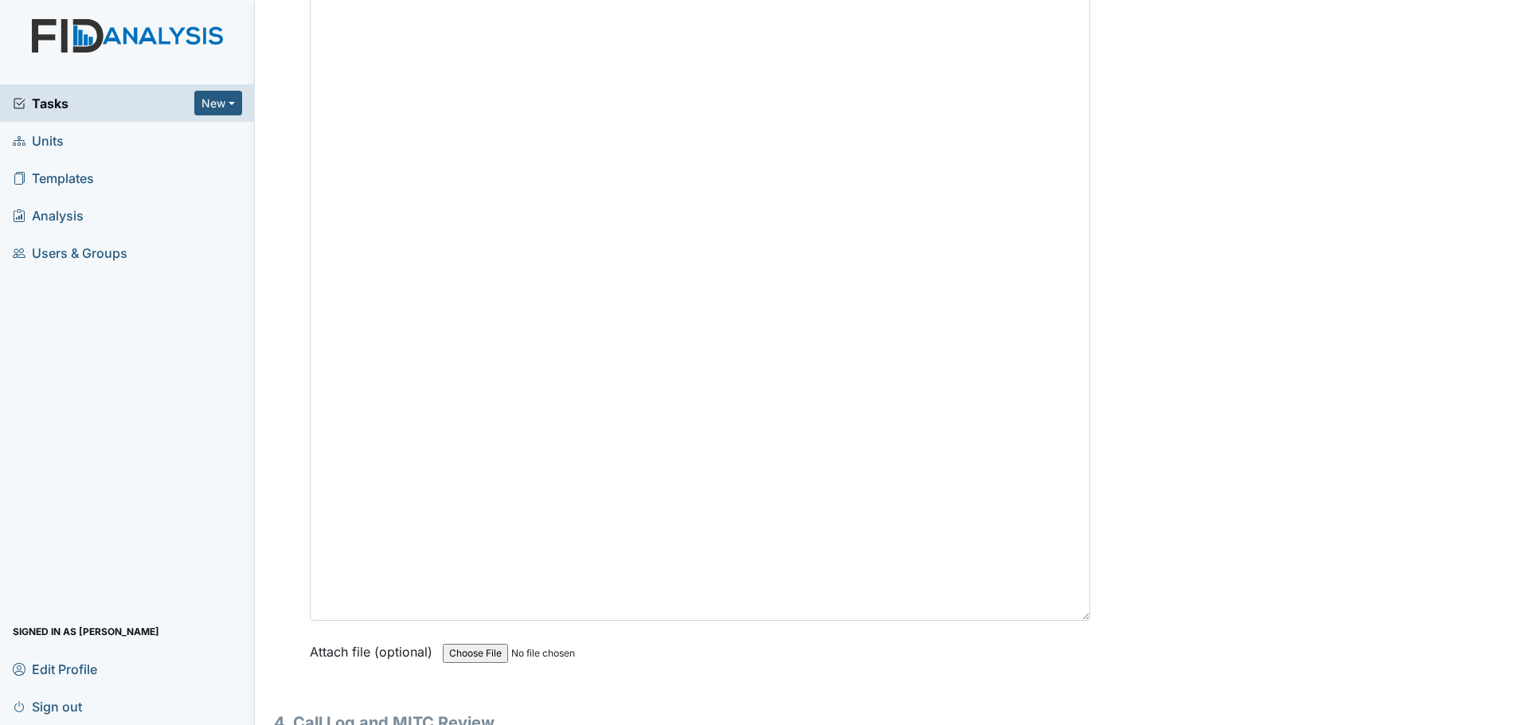
scroll to position [4877, 0]
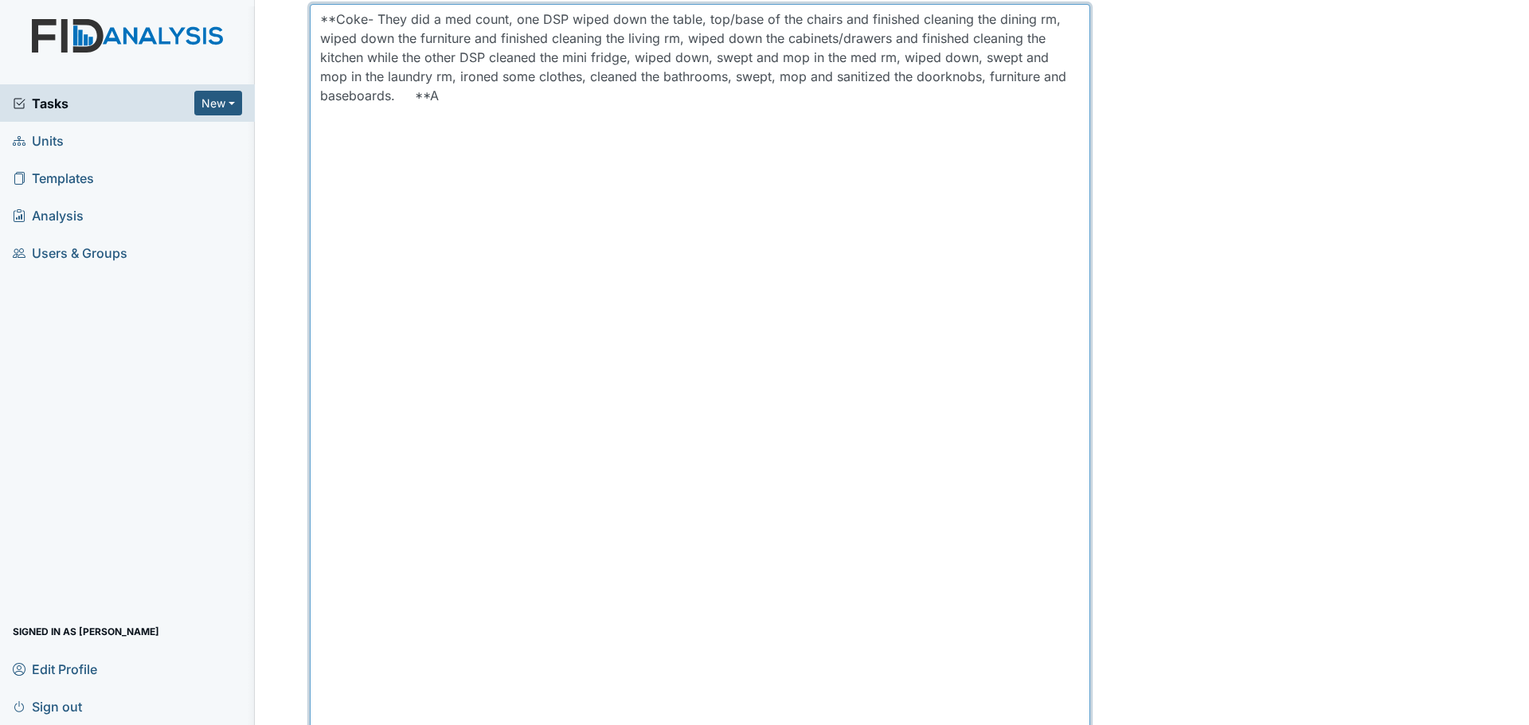
click at [484, 113] on textarea "**Coke- They did a med count, one DSP wiped down the table, top/base of the cha…" at bounding box center [700, 393] width 780 height 778
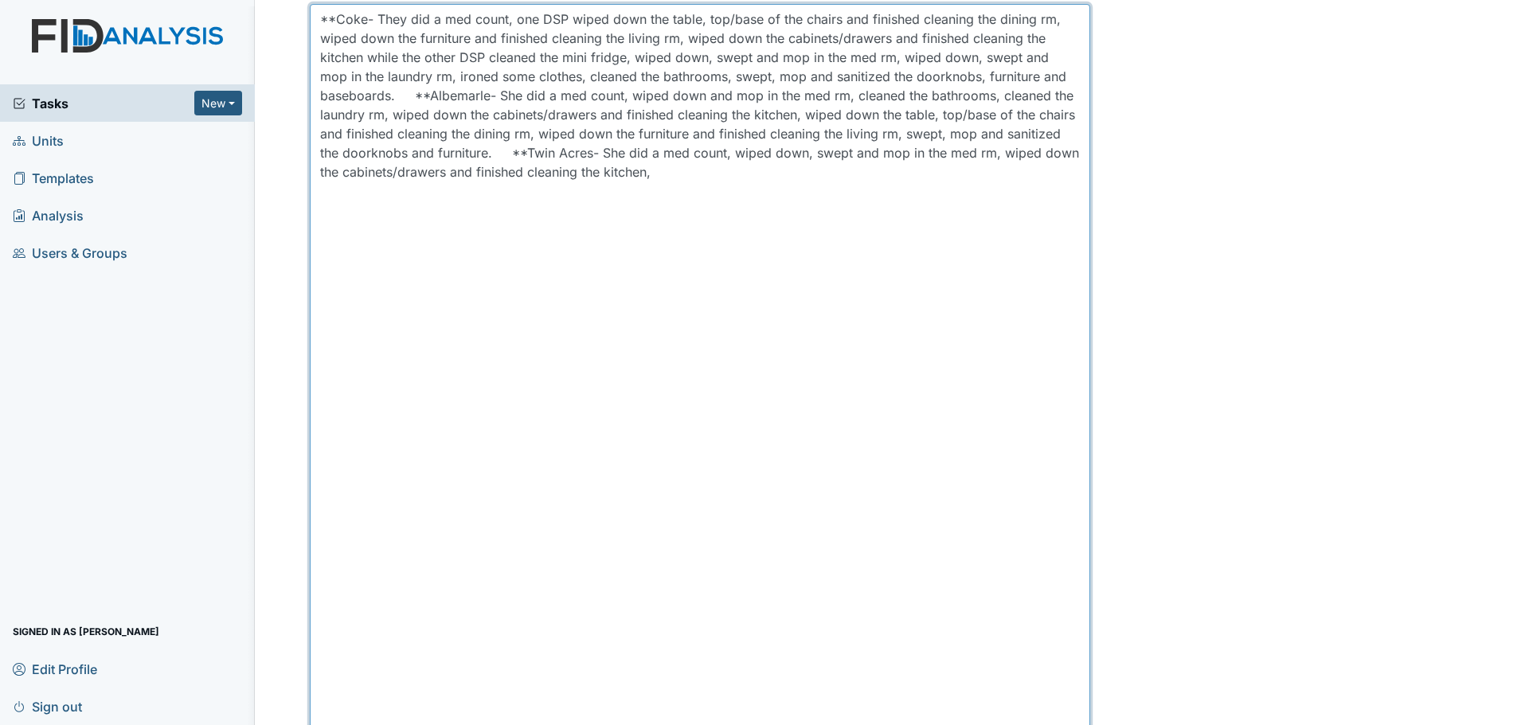
click at [460, 76] on textarea "**Coke- They did a med count, one DSP wiped down the table, top/base of the cha…" at bounding box center [700, 393] width 780 height 778
drag, startPoint x: 883, startPoint y: 177, endPoint x: 873, endPoint y: 177, distance: 10.4
click at [881, 177] on textarea at bounding box center [700, 393] width 780 height 778
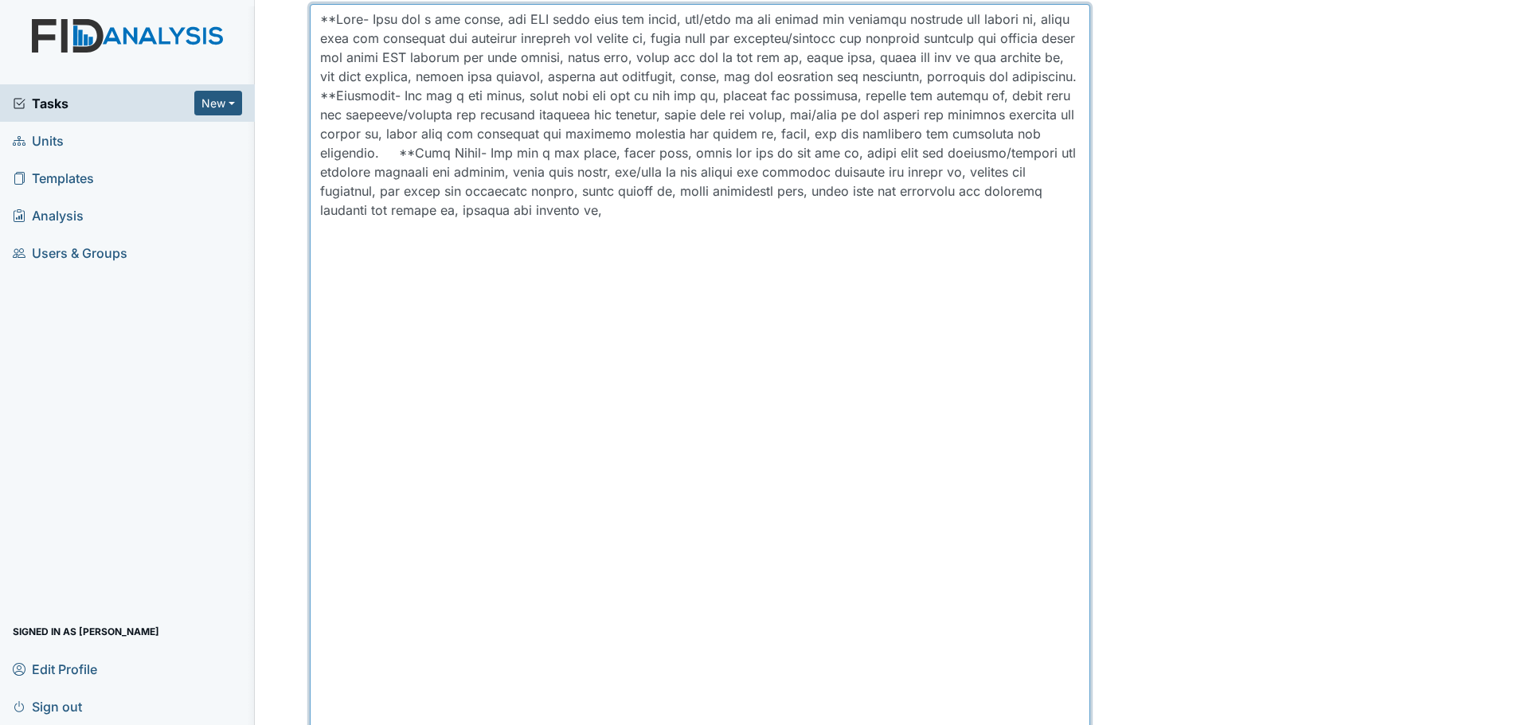
click at [968, 227] on textarea at bounding box center [700, 393] width 780 height 778
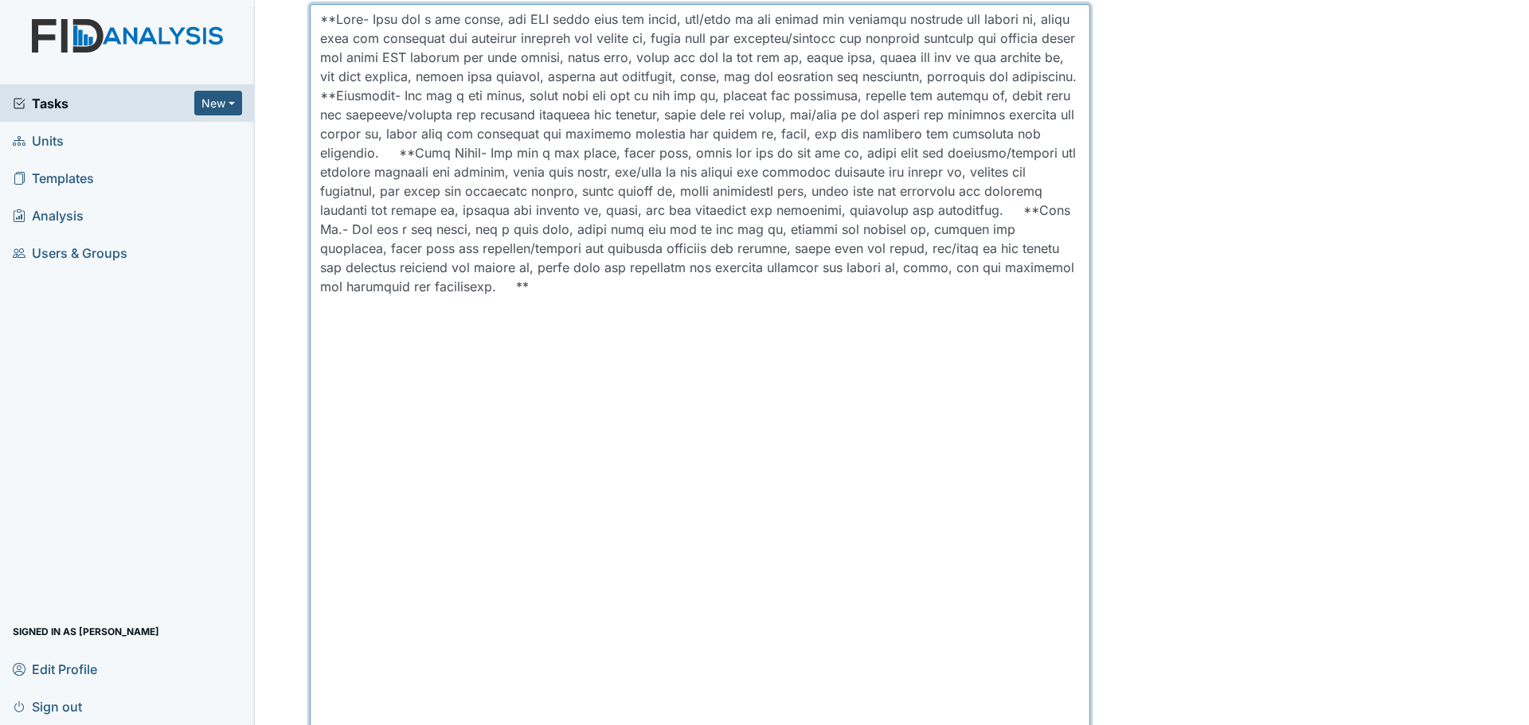
click at [839, 286] on textarea at bounding box center [700, 393] width 780 height 778
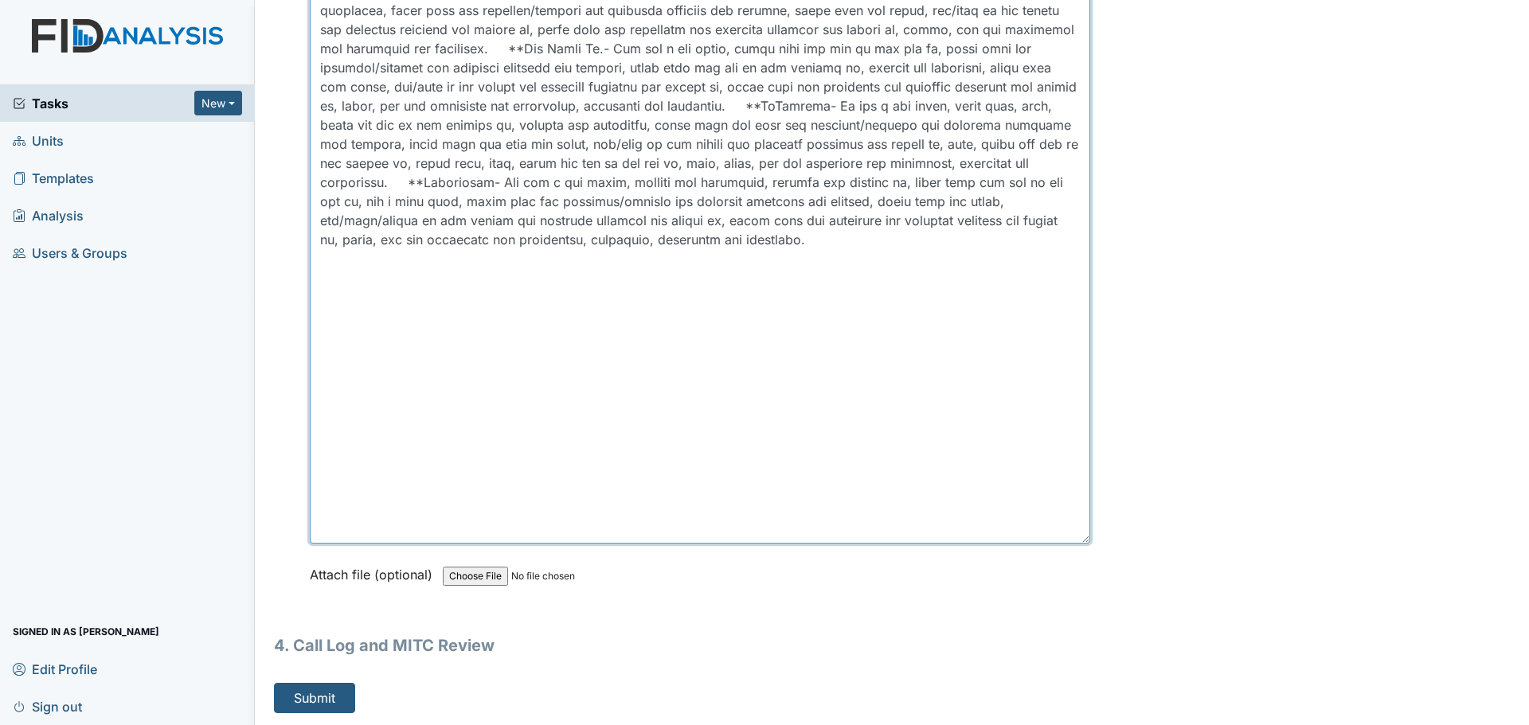
scroll to position [5116, 0]
drag, startPoint x: 1079, startPoint y: 543, endPoint x: 1072, endPoint y: 530, distance: 14.6
click at [1072, 530] on textarea at bounding box center [700, 154] width 780 height 778
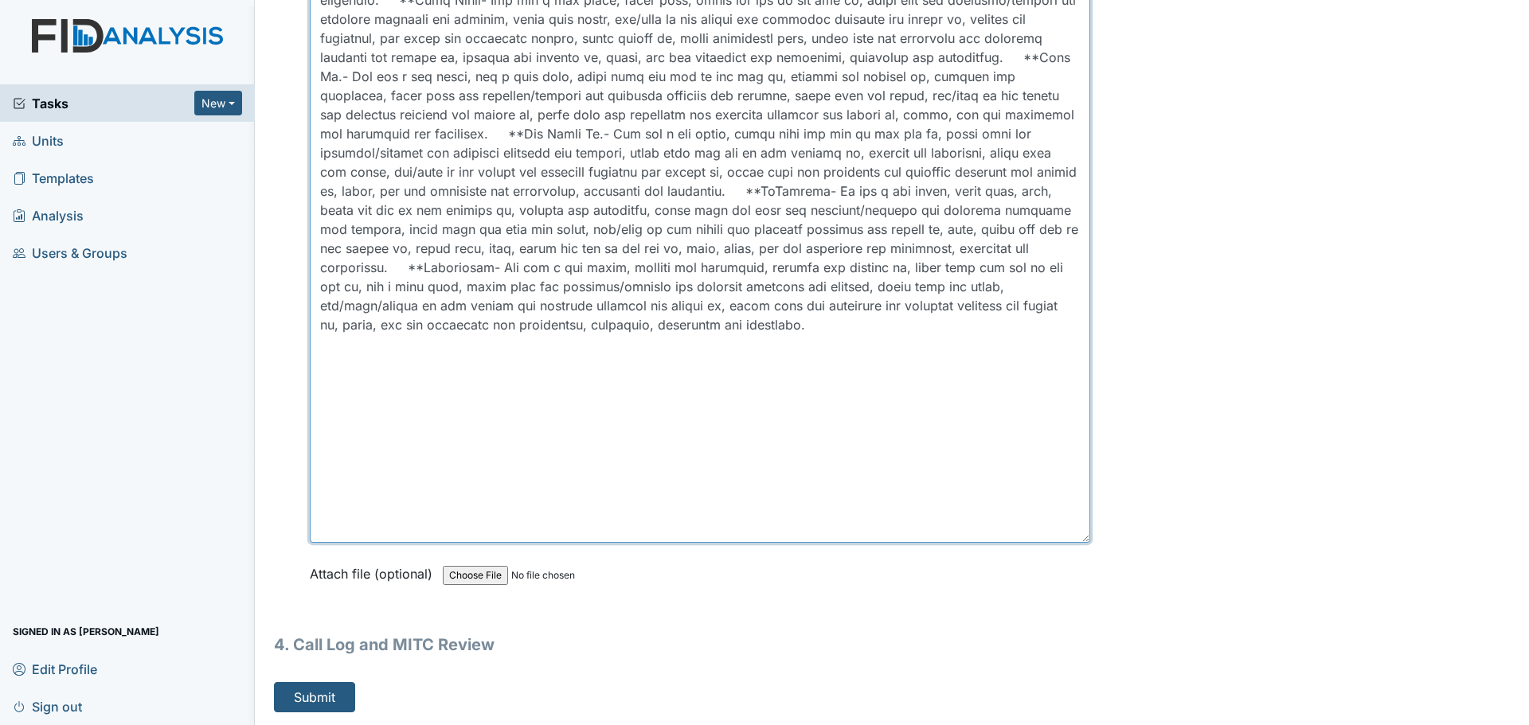
scroll to position [5019, 0]
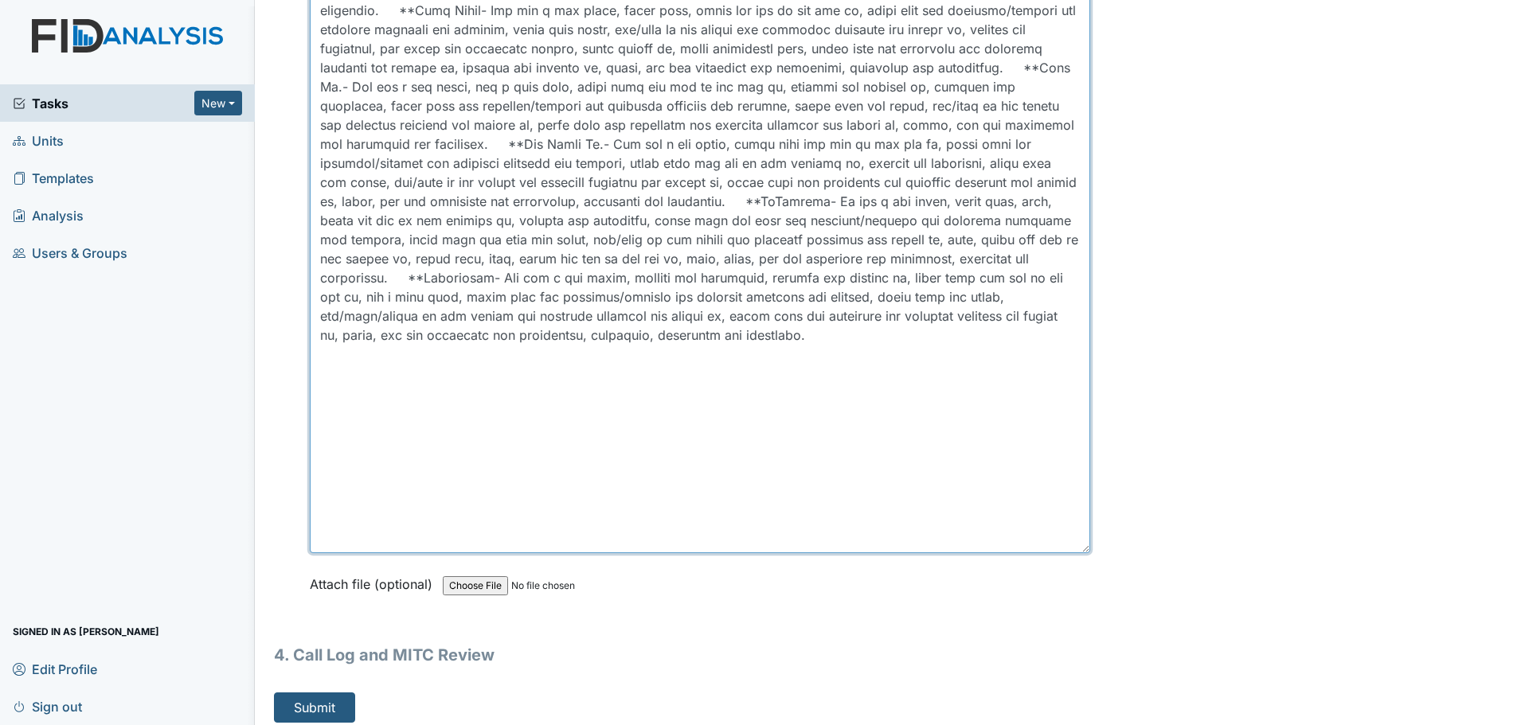
drag, startPoint x: 1073, startPoint y: 539, endPoint x: 1047, endPoint y: 443, distance: 99.9
click at [1047, 443] on textarea at bounding box center [700, 207] width 780 height 692
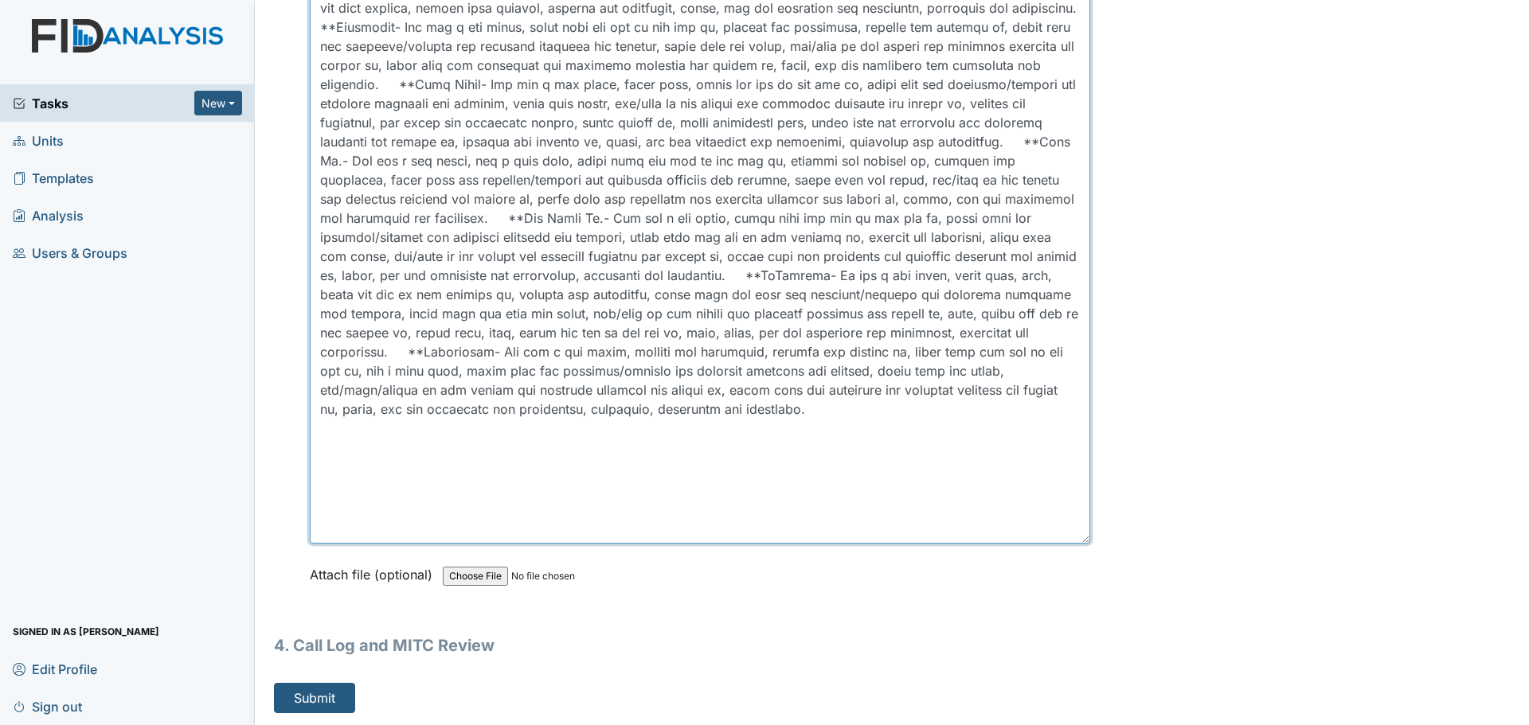
drag, startPoint x: 1071, startPoint y: 538, endPoint x: 1059, endPoint y: 456, distance: 82.9
click at [1059, 457] on textarea at bounding box center [700, 239] width 780 height 608
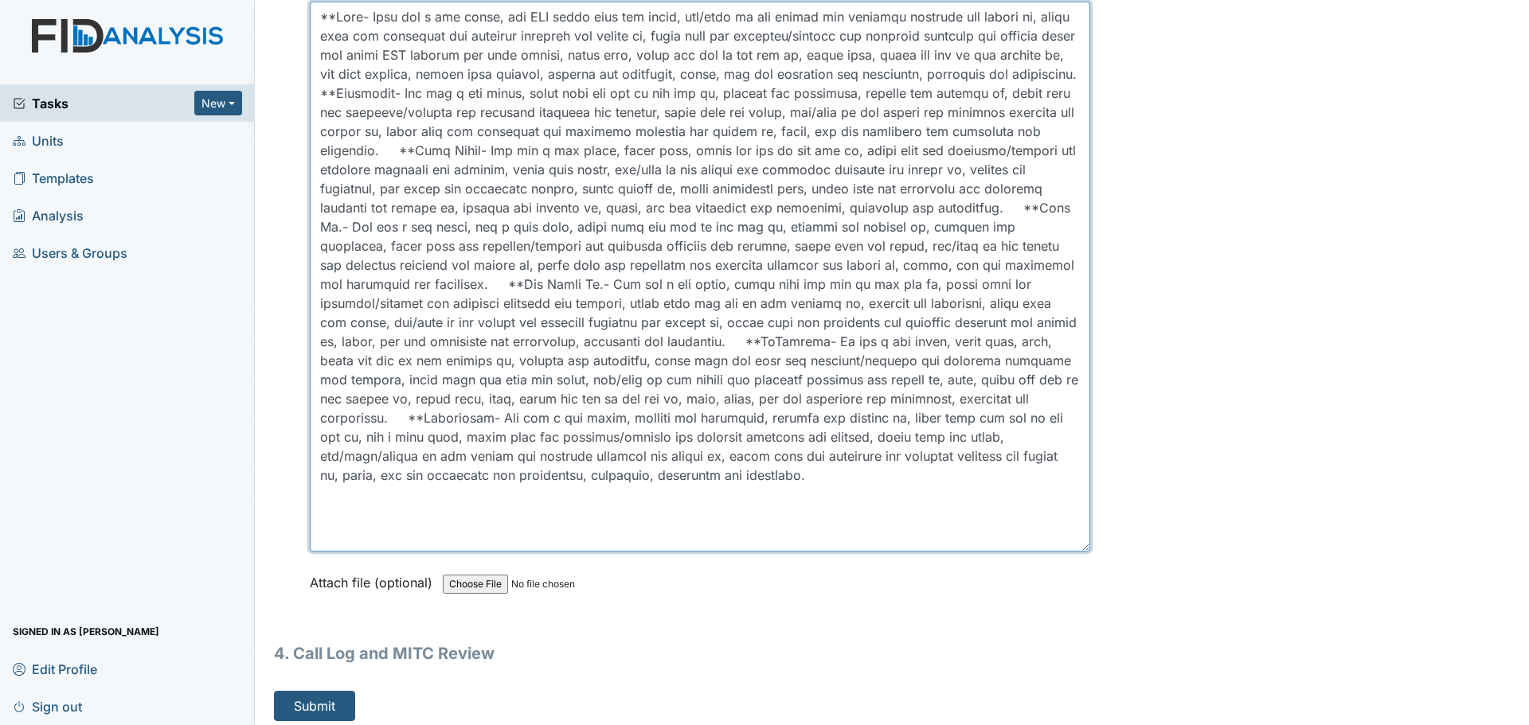
drag, startPoint x: 1072, startPoint y: 540, endPoint x: 1072, endPoint y: 479, distance: 61.3
click at [1072, 479] on textarea at bounding box center [700, 277] width 780 height 550
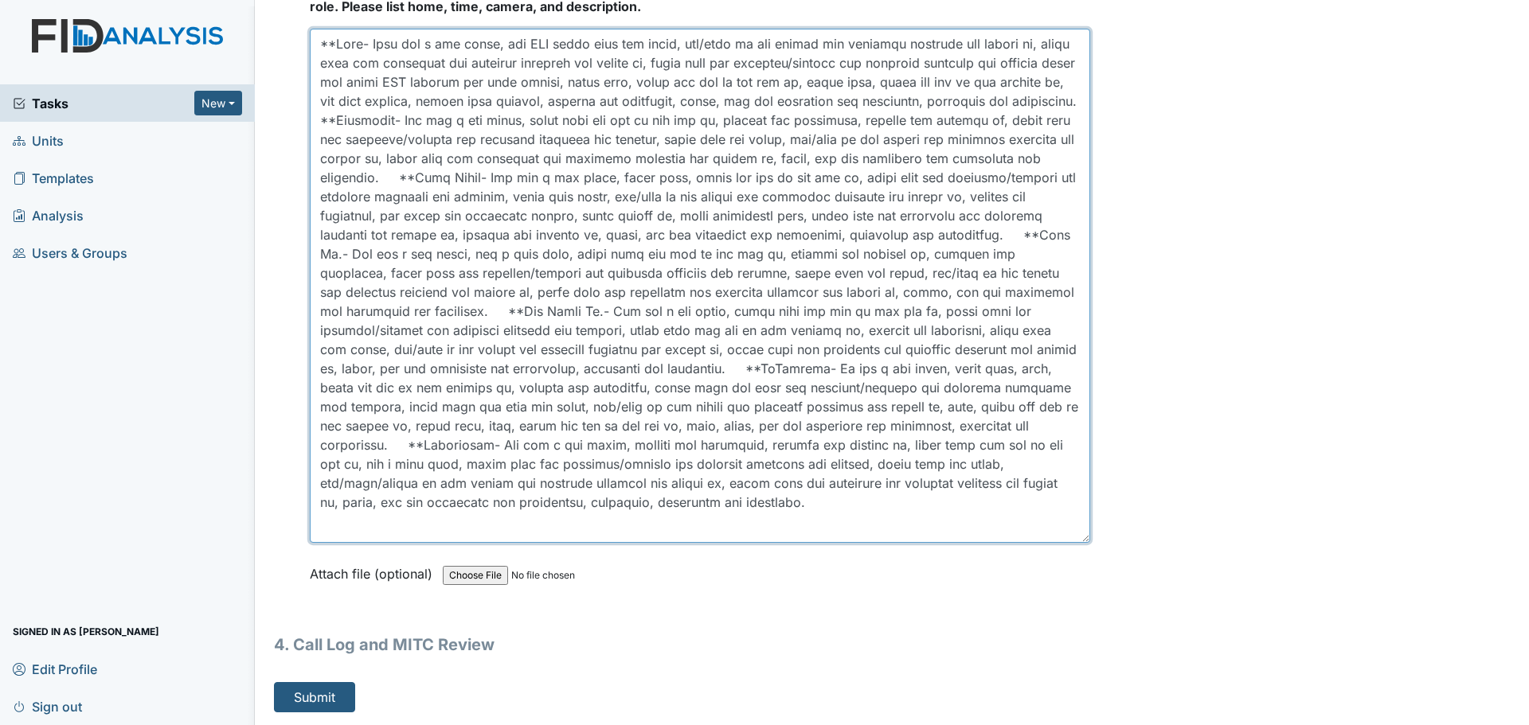
scroll to position [4851, 0]
drag, startPoint x: 1075, startPoint y: 541, endPoint x: 1074, endPoint y: 515, distance: 25.5
click at [1074, 515] on textarea at bounding box center [700, 286] width 780 height 514
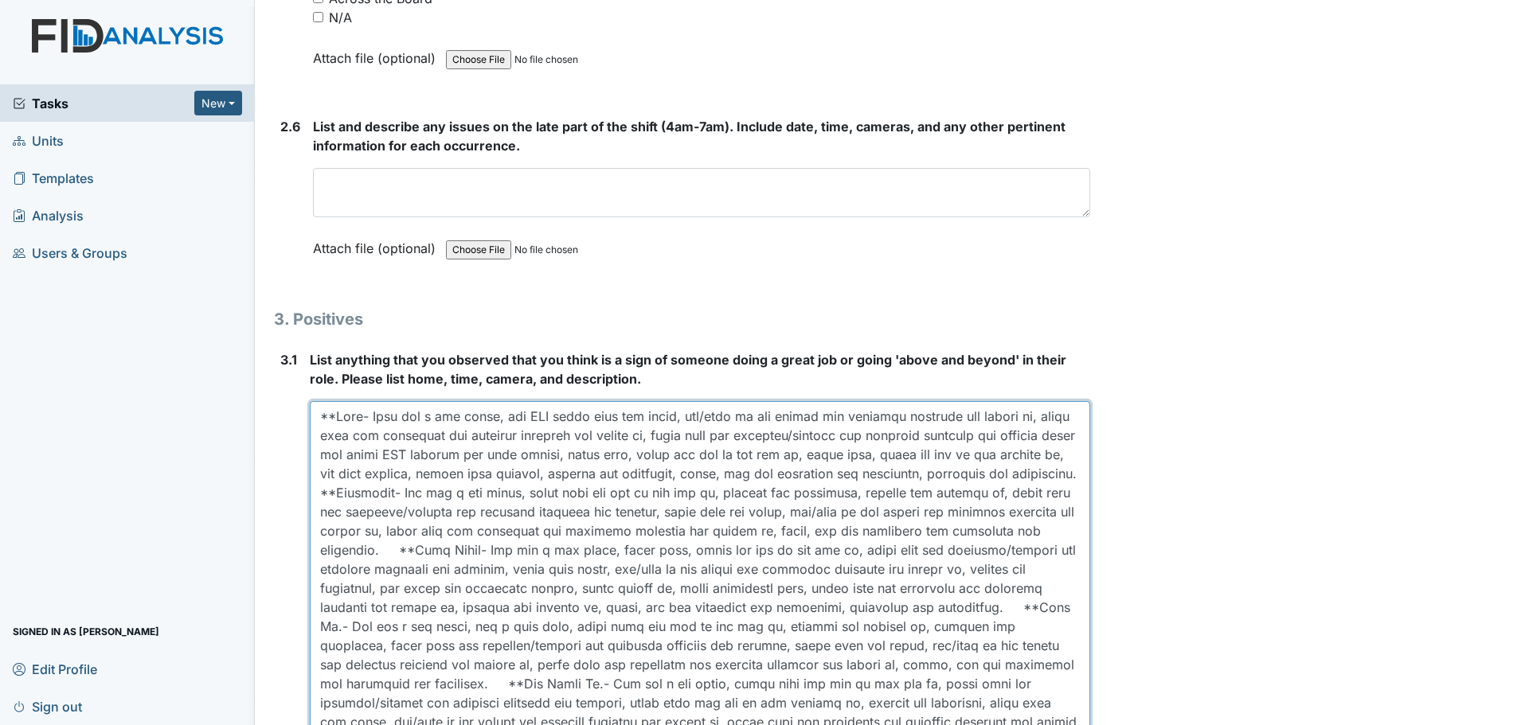
scroll to position [4453, 0]
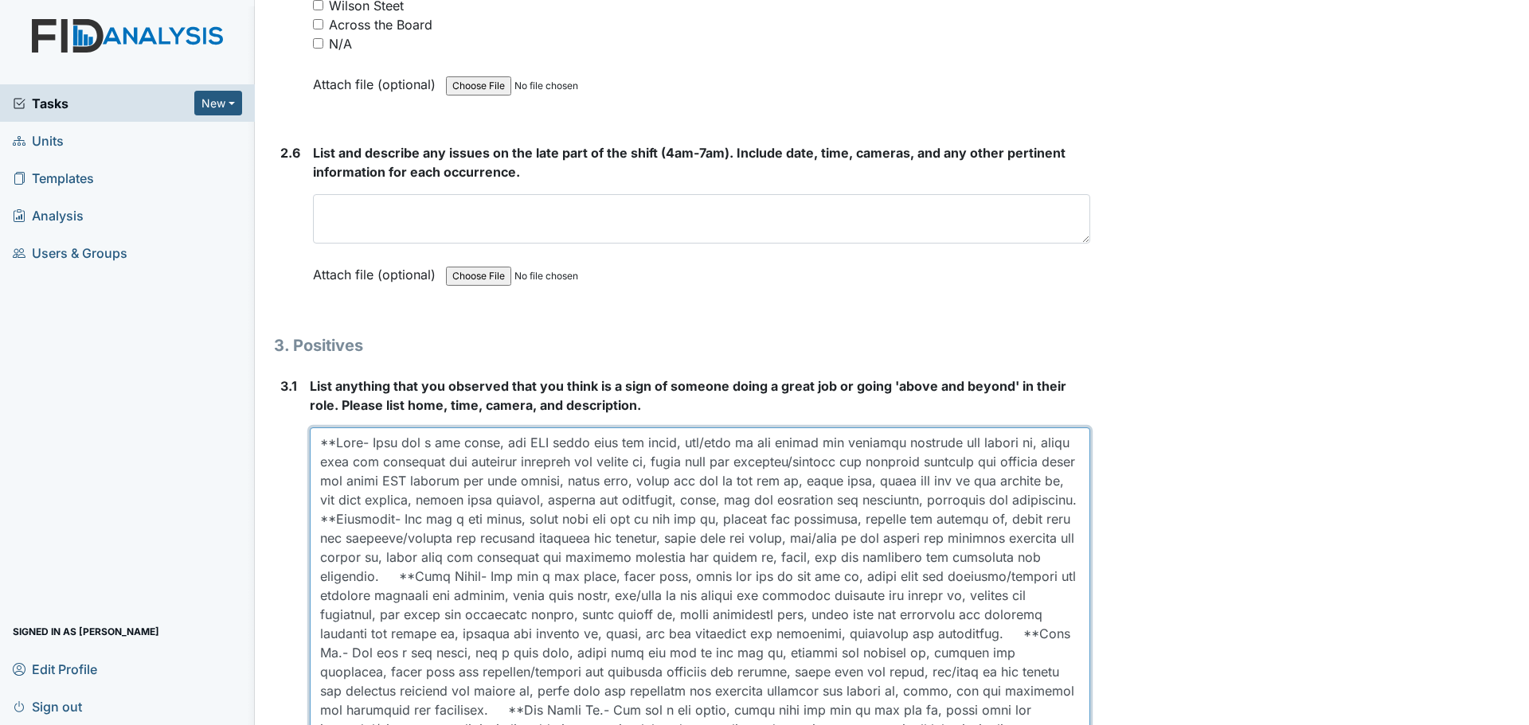
type textarea "**Coke- They did a med count, one DSP wiped down the table, top/base of the cha…"
click at [322, 45] on input "N/A" at bounding box center [318, 43] width 10 height 10
checkbox input "true"
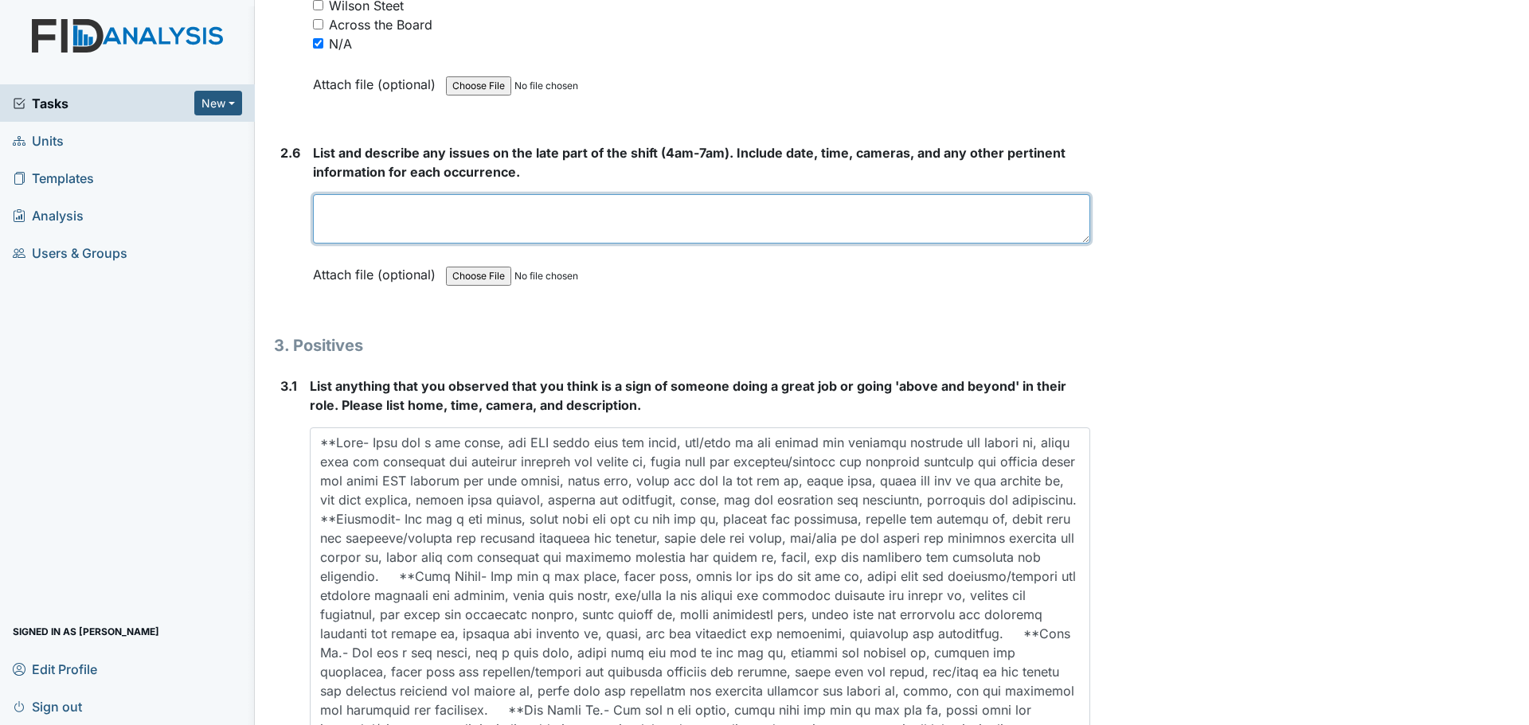
click at [549, 224] on textarea at bounding box center [701, 218] width 777 height 49
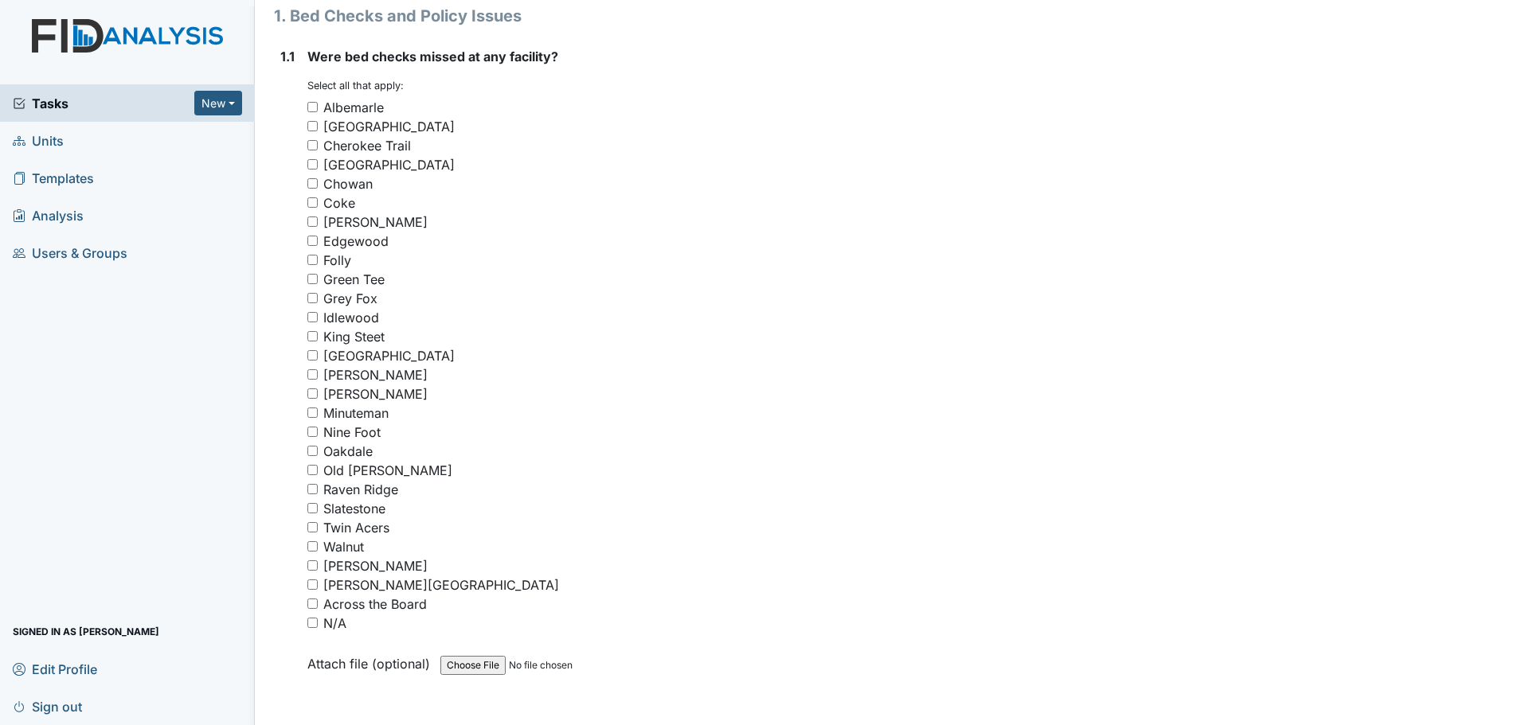
scroll to position [405, 0]
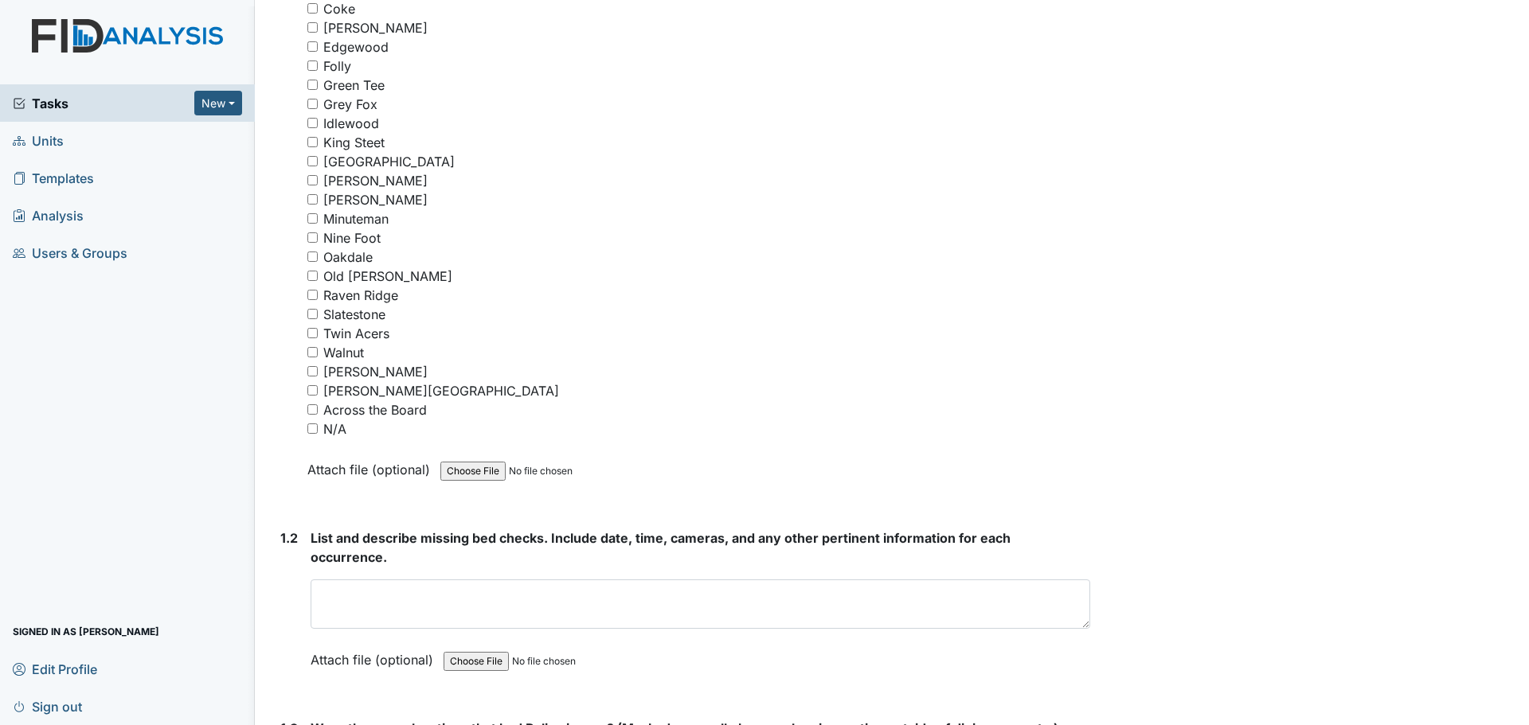
type textarea "Staff finished cleaning and assisted residents."
click at [313, 429] on input "N/A" at bounding box center [312, 429] width 10 height 10
checkbox input "true"
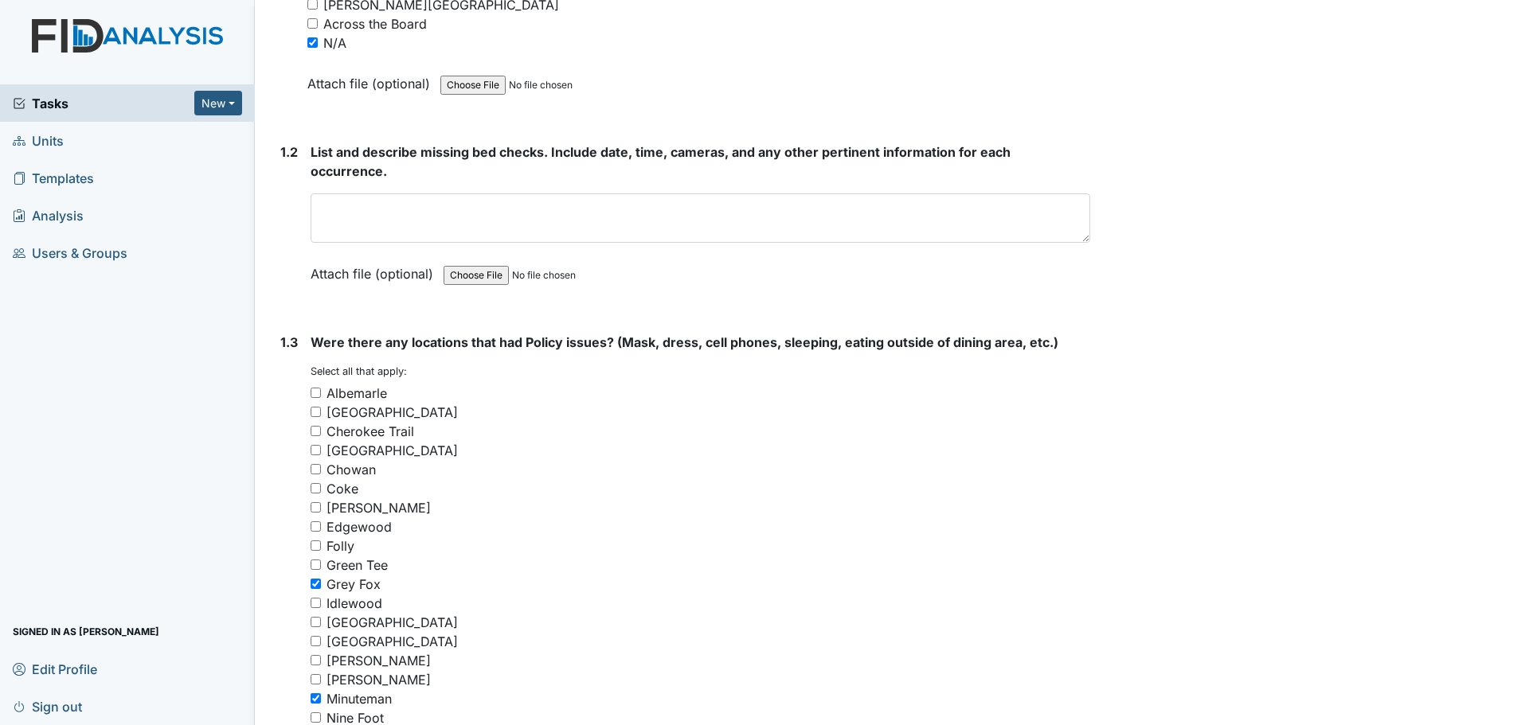
scroll to position [804, 0]
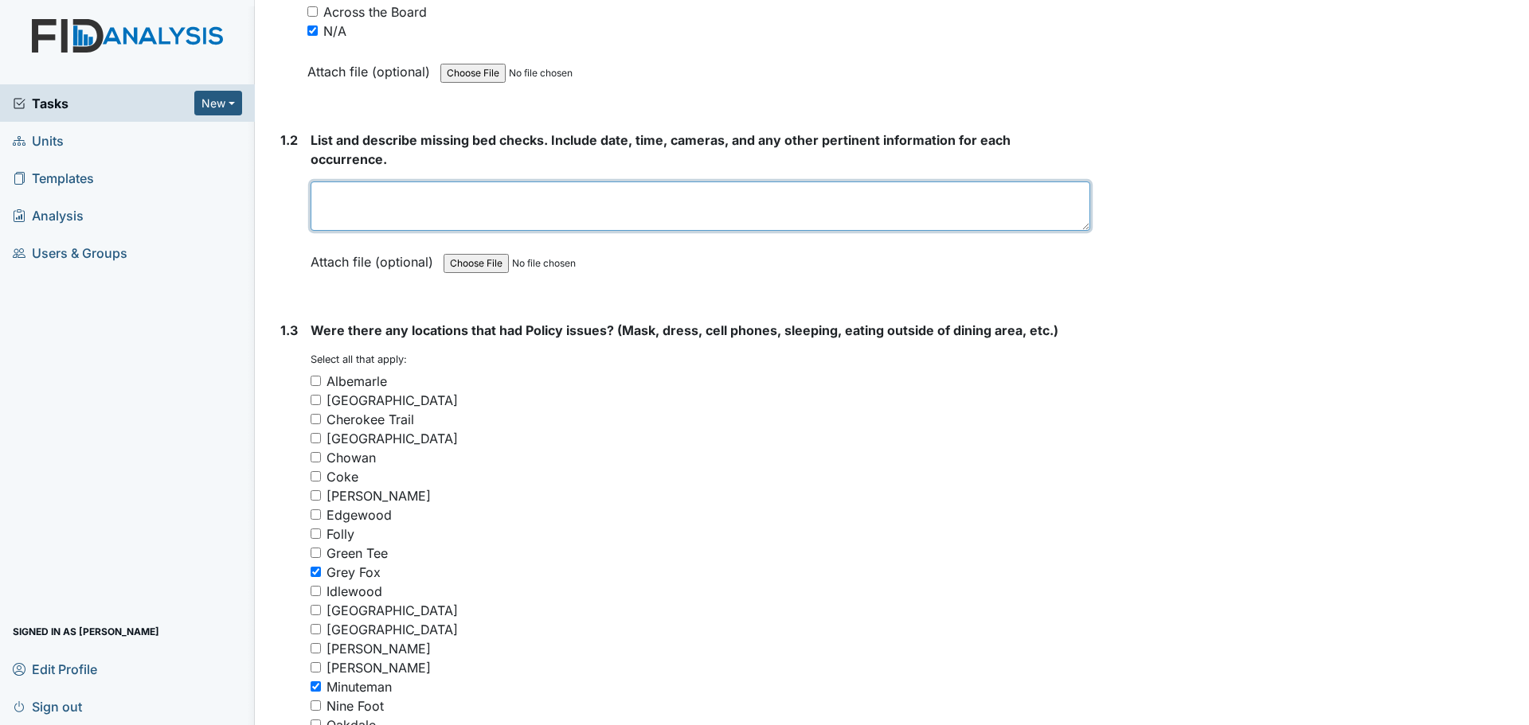
click at [572, 220] on textarea at bounding box center [701, 206] width 780 height 49
type textarea "Everyone did their bed checks."
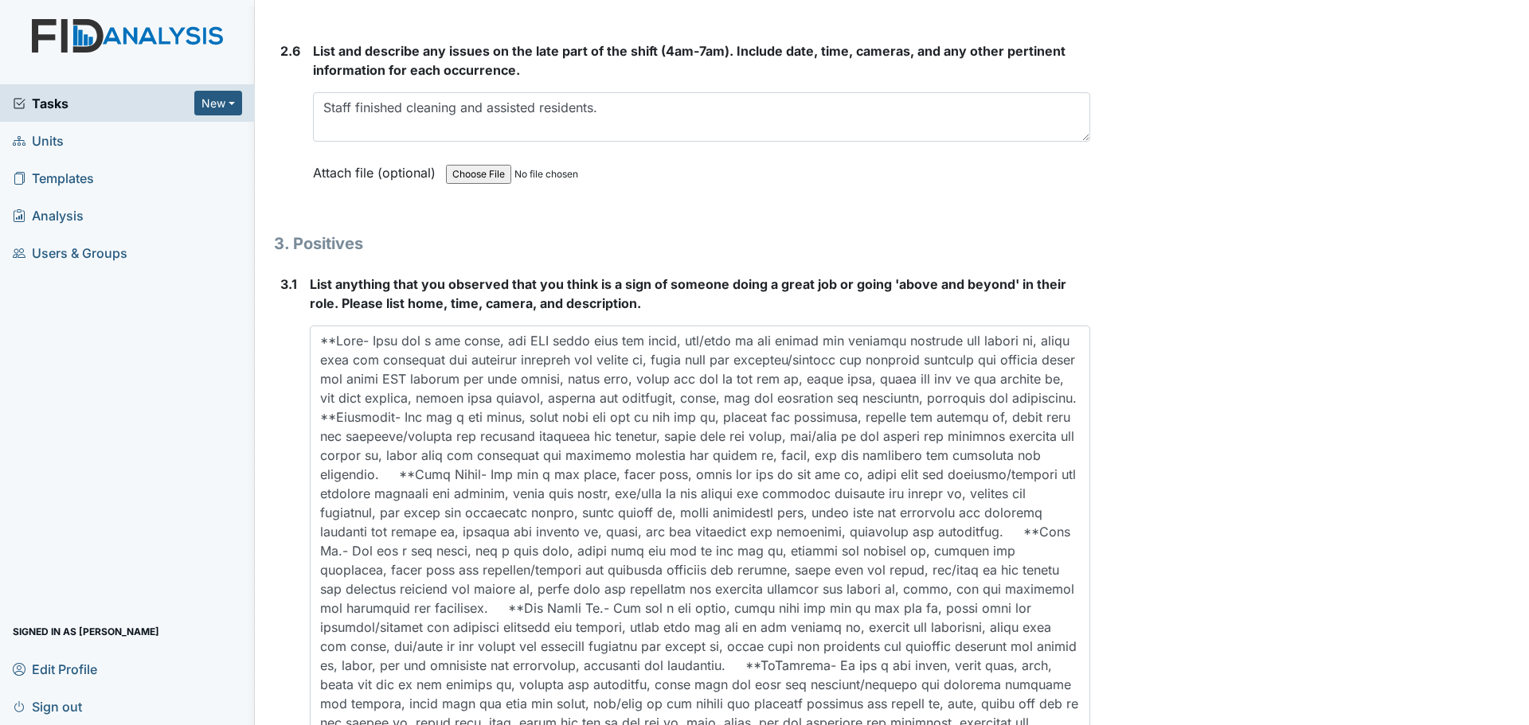
scroll to position [4851, 0]
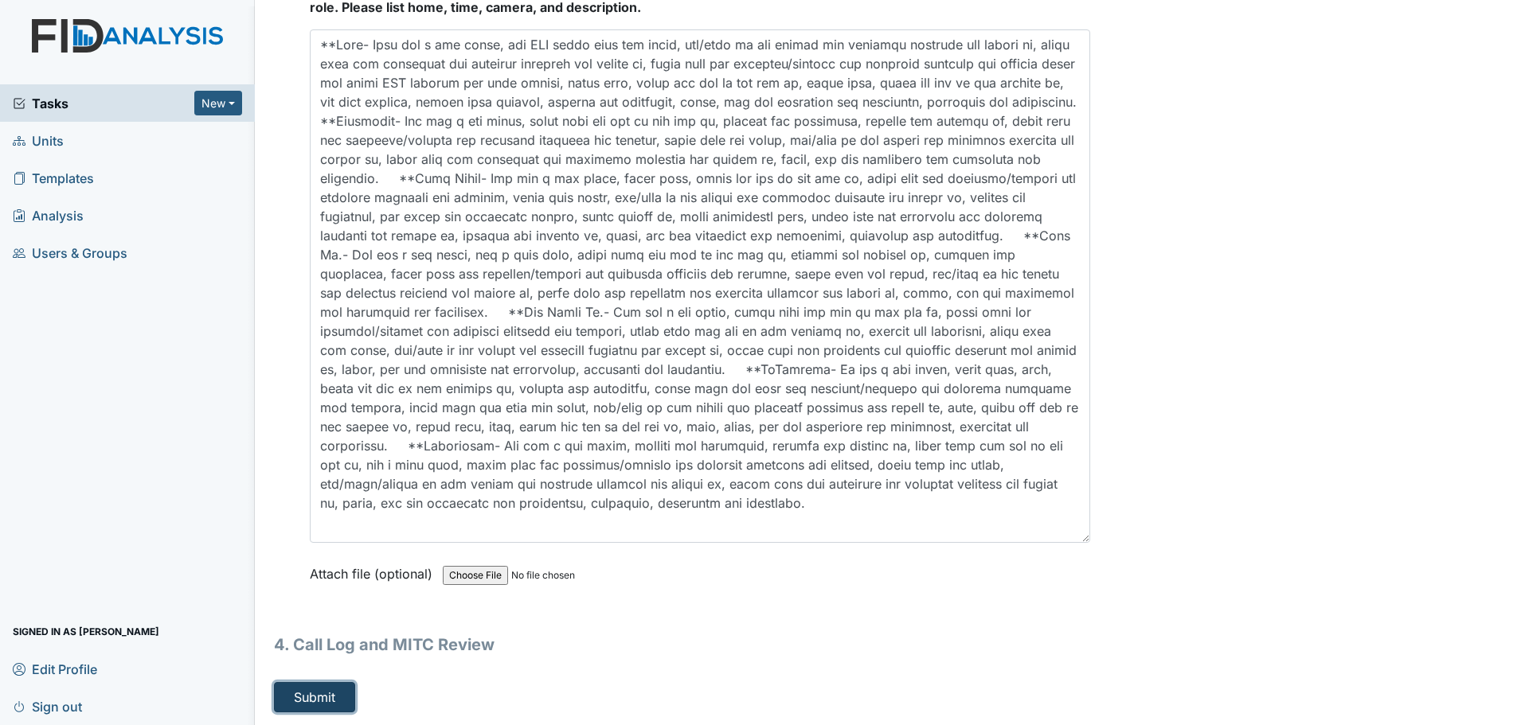
click at [299, 701] on button "Submit" at bounding box center [314, 697] width 81 height 30
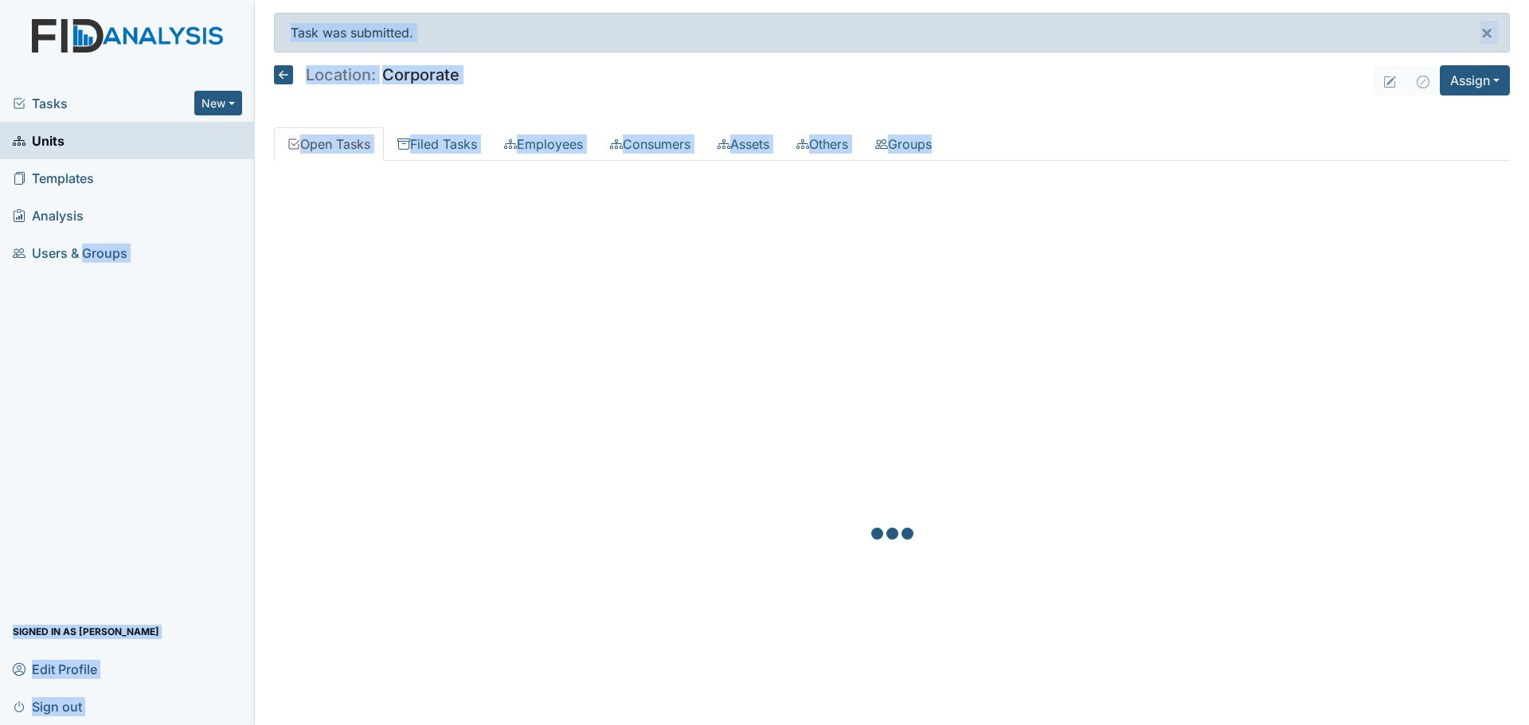
click at [385, 213] on div "Tasks New Form Inspection Document Bundle Units Templates Analysis Users & Grou…" at bounding box center [764, 362] width 1529 height 725
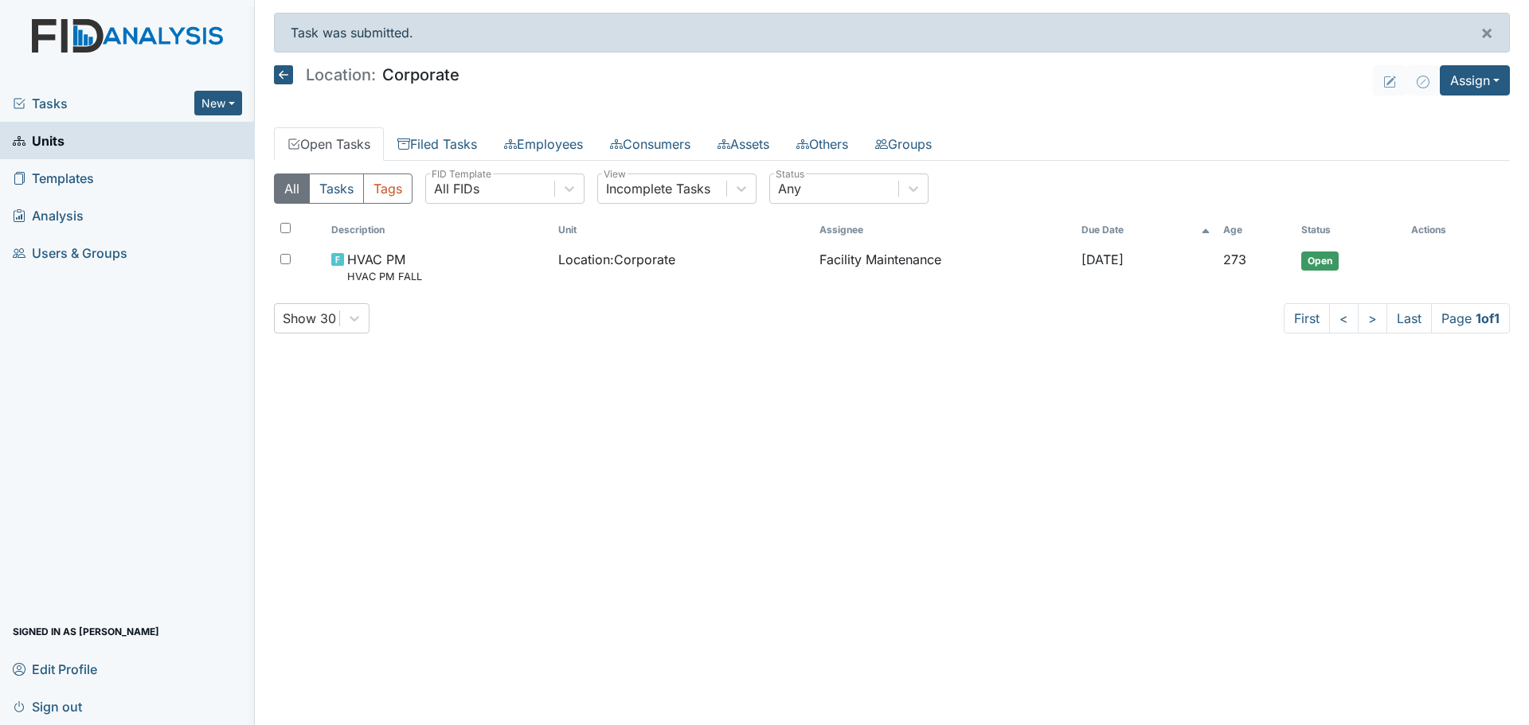
click at [538, 445] on main "Task was submitted. × Location: Corporate Assign Assign Form Assign Inspection …" at bounding box center [892, 362] width 1274 height 725
click at [436, 141] on link "Filed Tasks" at bounding box center [437, 143] width 107 height 33
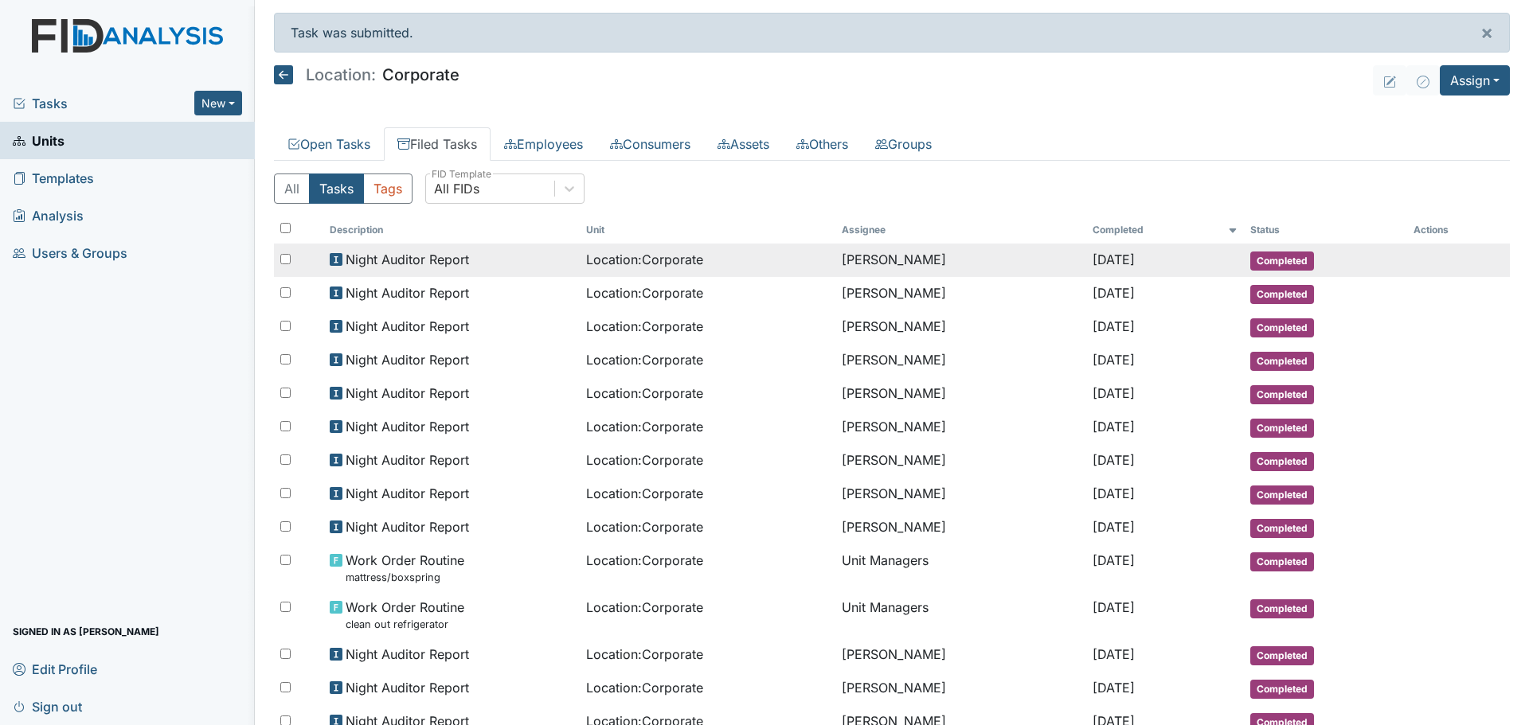
click at [407, 255] on span "Night Auditor Report" at bounding box center [407, 259] width 123 height 19
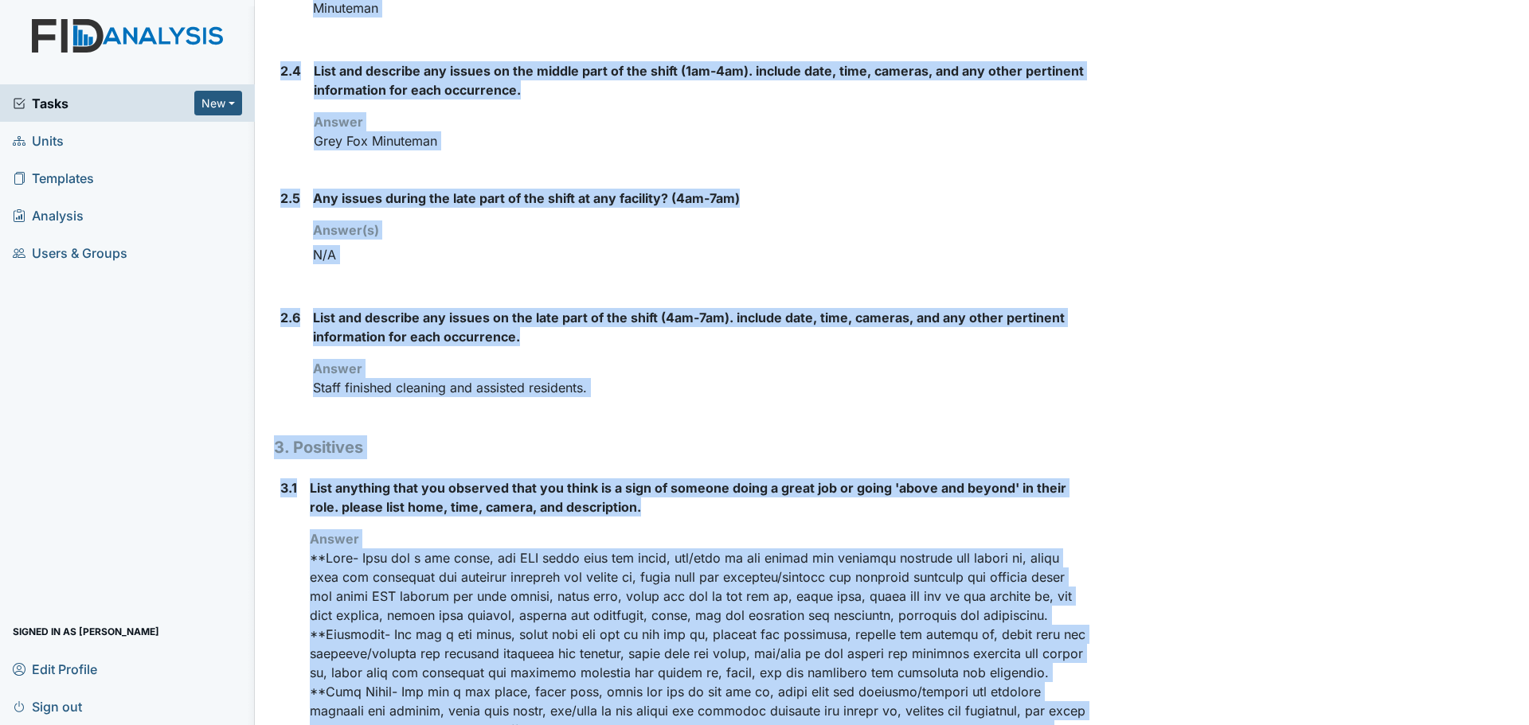
scroll to position [1611, 0]
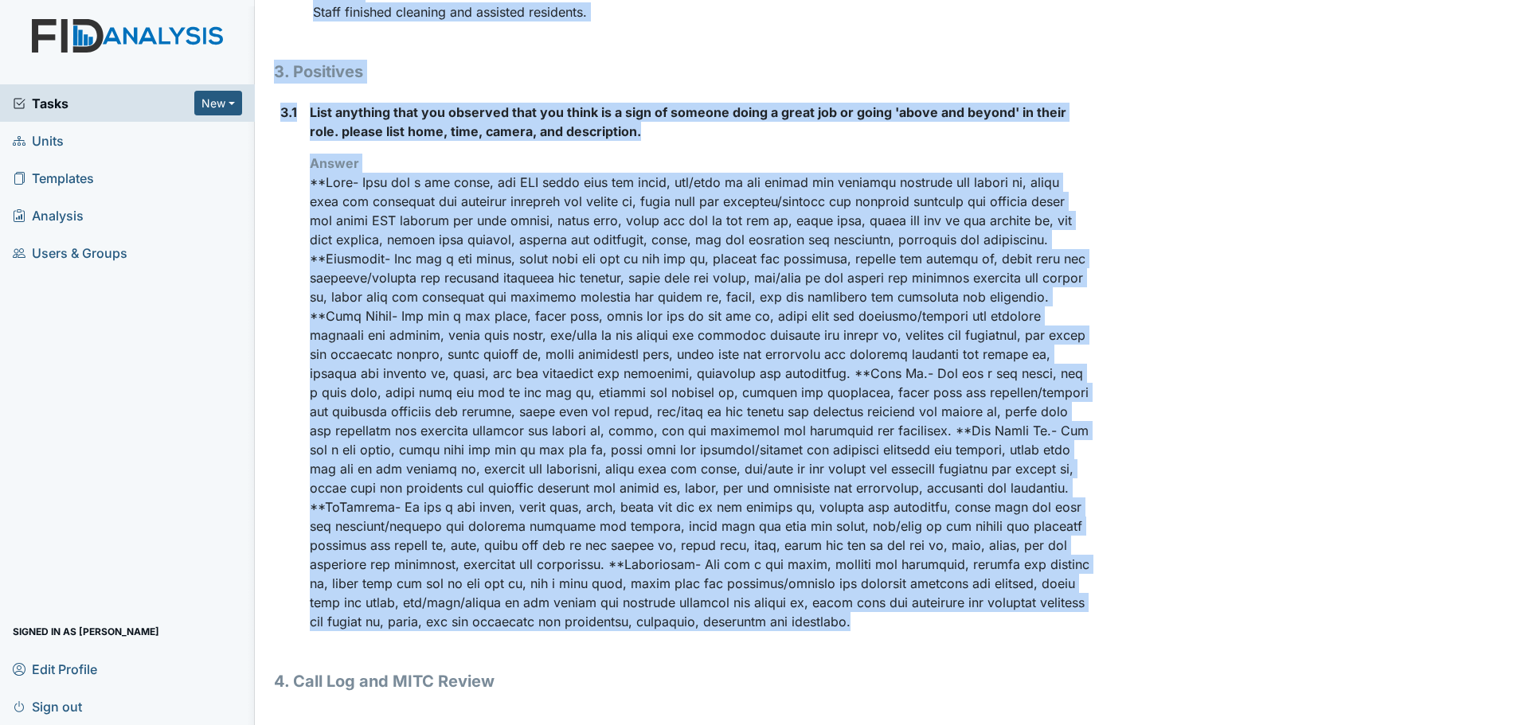
drag, startPoint x: 275, startPoint y: 84, endPoint x: 853, endPoint y: 616, distance: 786.2
copy div "Location: Corporate Assignee: Linda Candelario Creator: Linda Candelario Remedi…"
